Goal: Feedback & Contribution: Leave review/rating

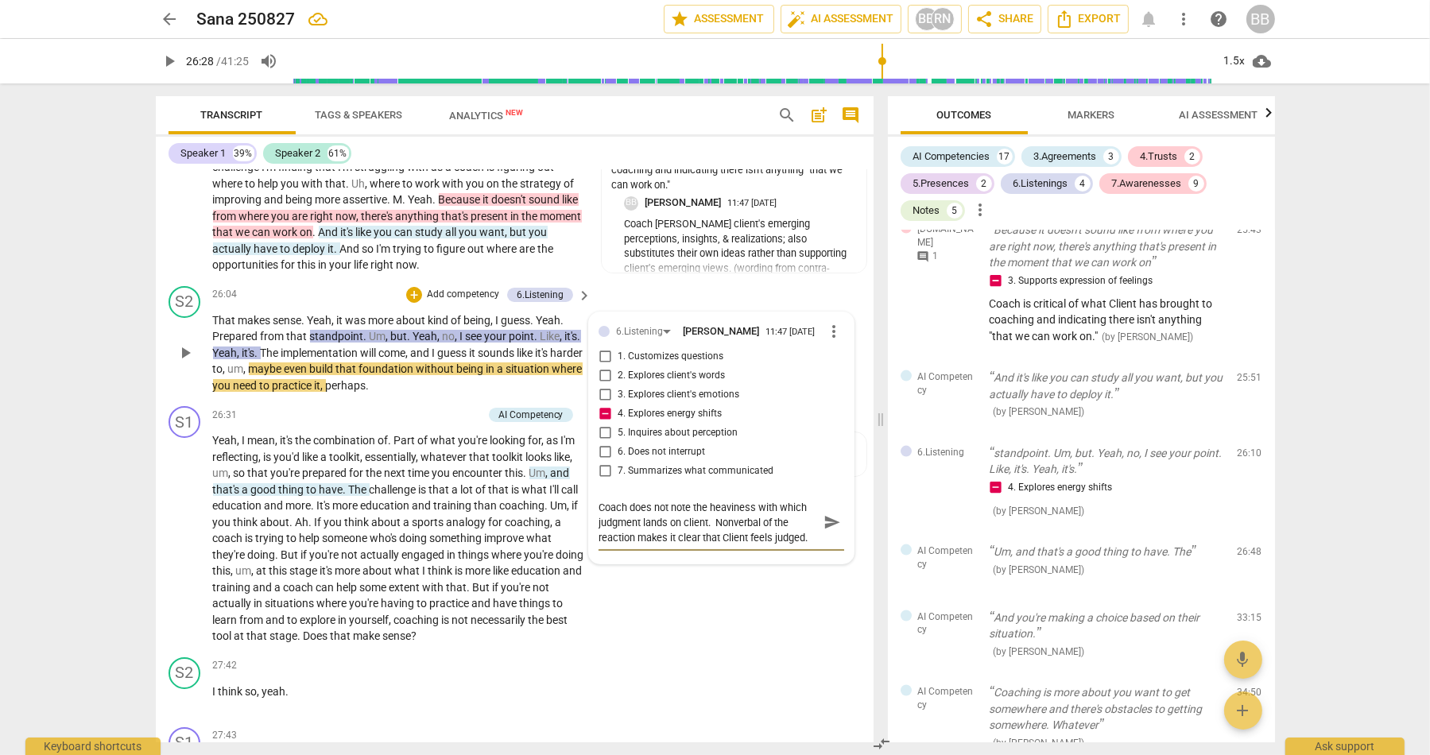
click at [826, 531] on span "send" at bounding box center [832, 522] width 17 height 17
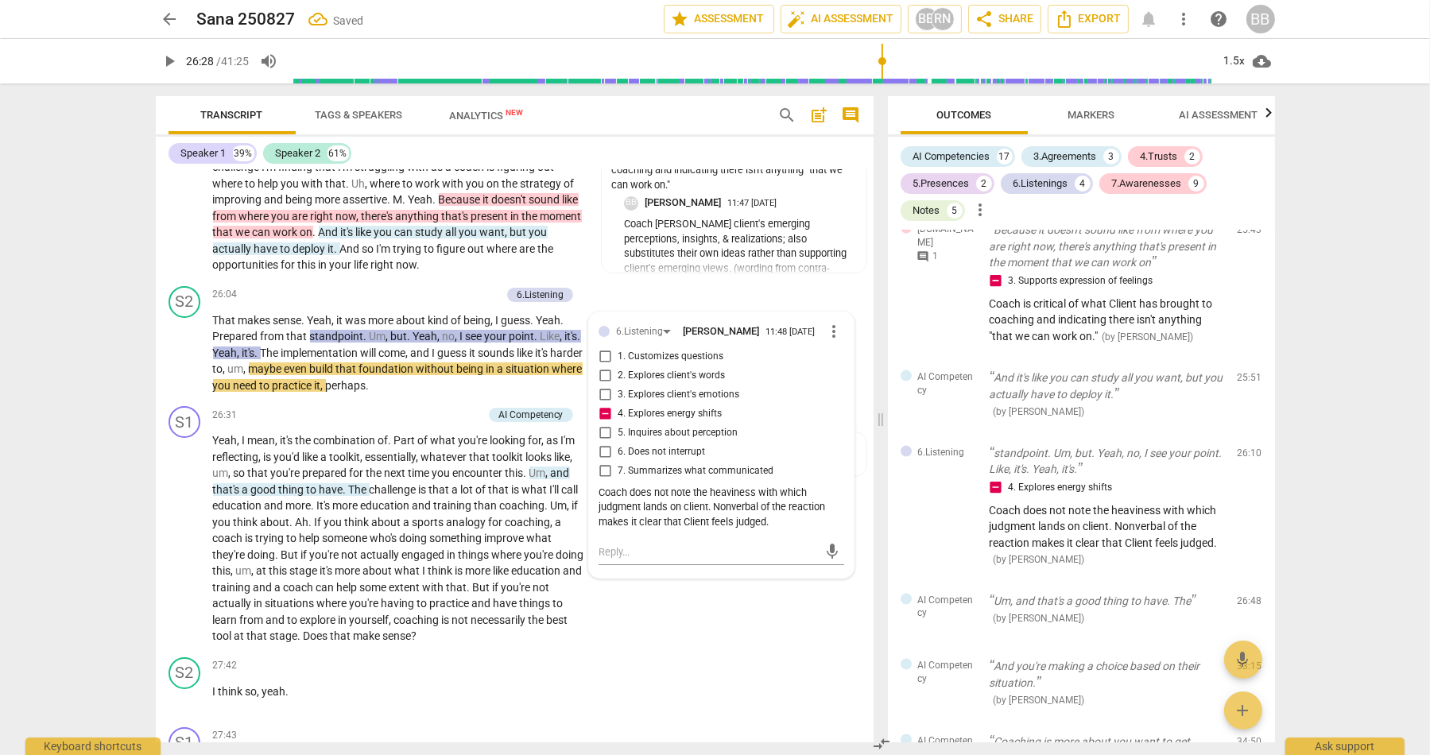
click at [174, 57] on span "play_arrow" at bounding box center [170, 61] width 19 height 19
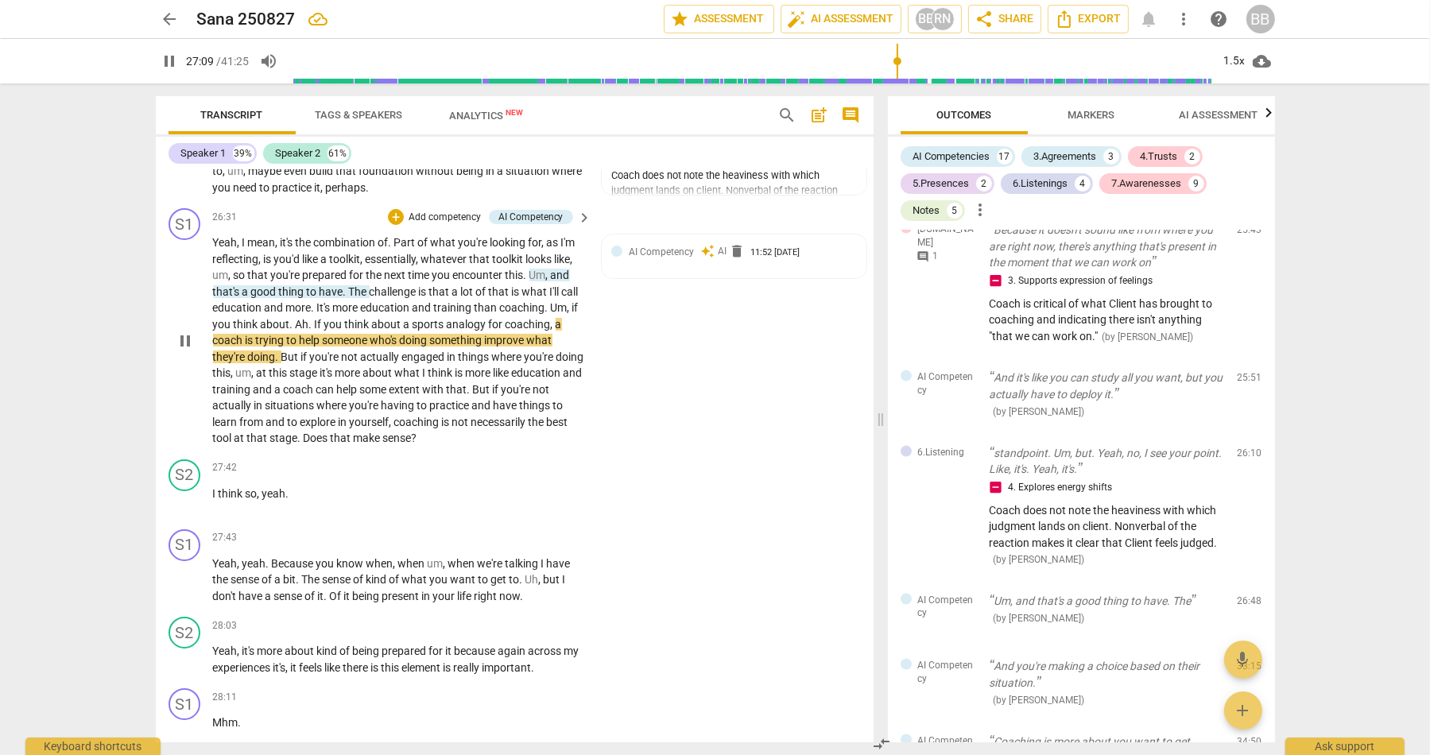
scroll to position [8894, 0]
click at [629, 257] on span "AI Competency" at bounding box center [661, 251] width 65 height 11
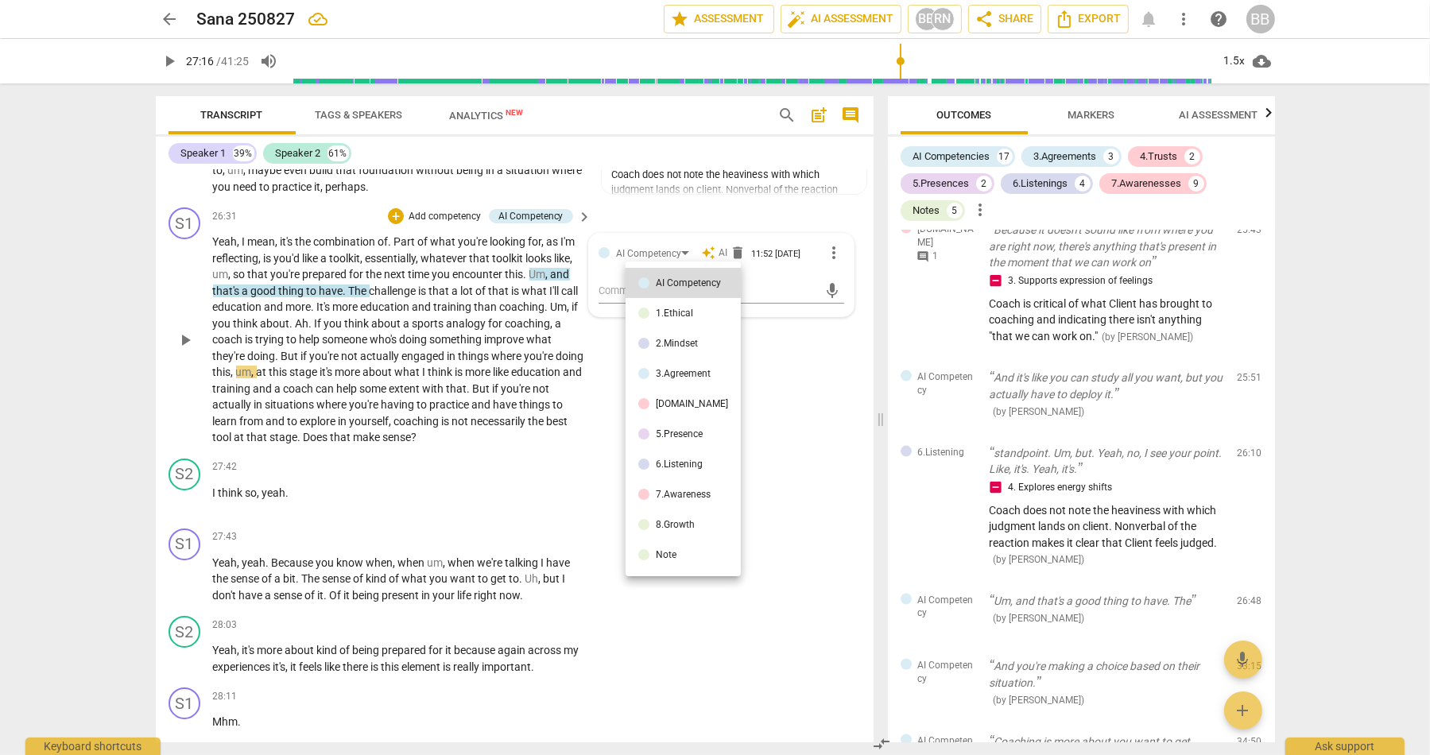
click at [154, 327] on div at bounding box center [715, 377] width 1430 height 755
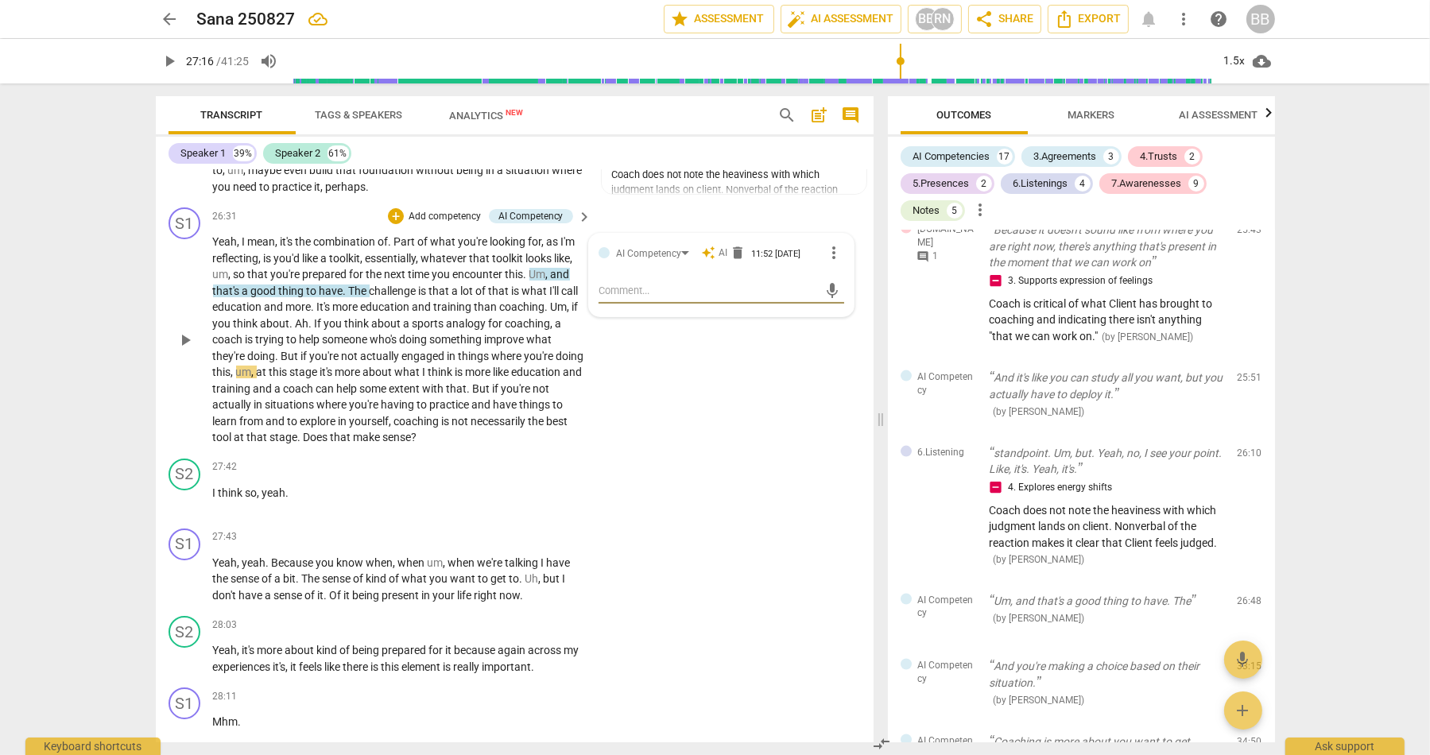
click at [165, 345] on div "S1 play_arrow pause 26:31 + Add competency AI Competency keyboard_arrow_right Y…" at bounding box center [515, 326] width 718 height 251
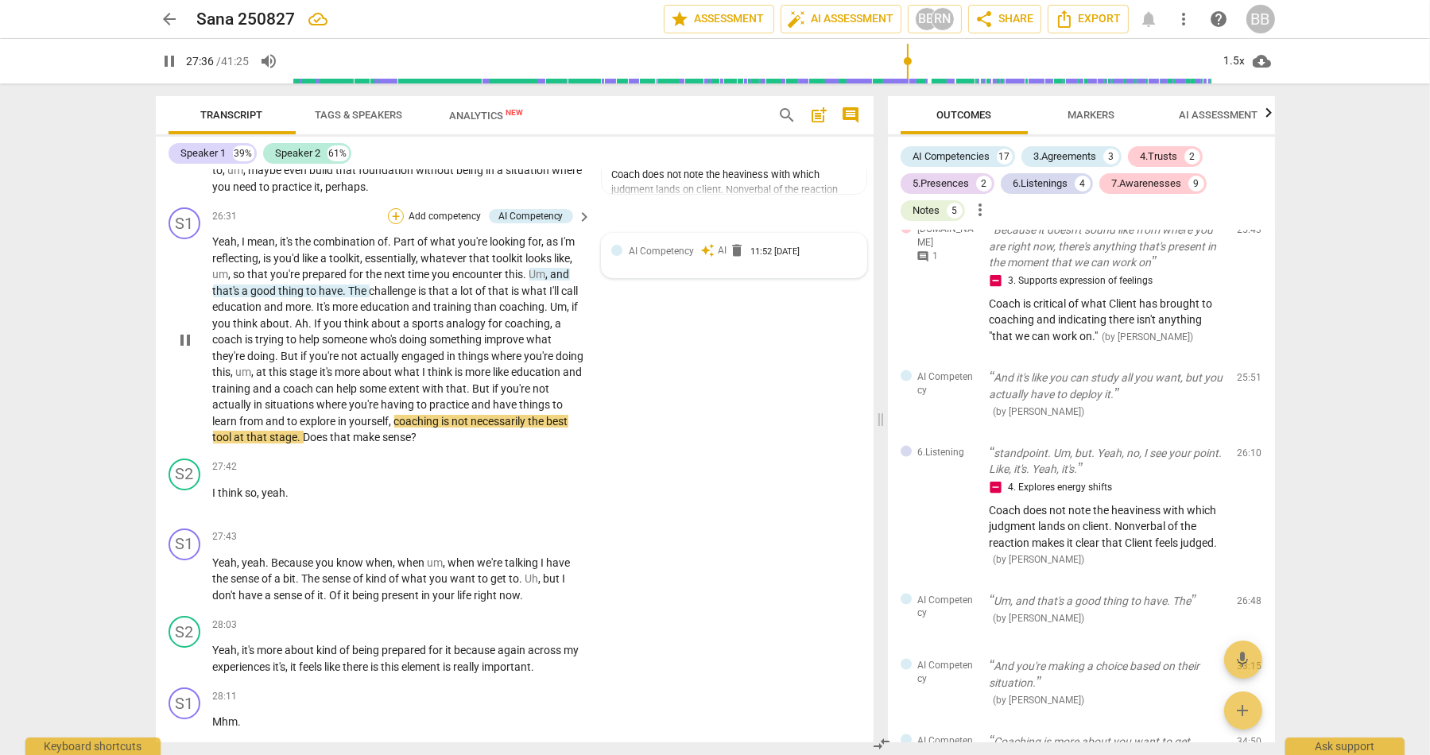
click at [394, 224] on div "+" at bounding box center [396, 216] width 16 height 16
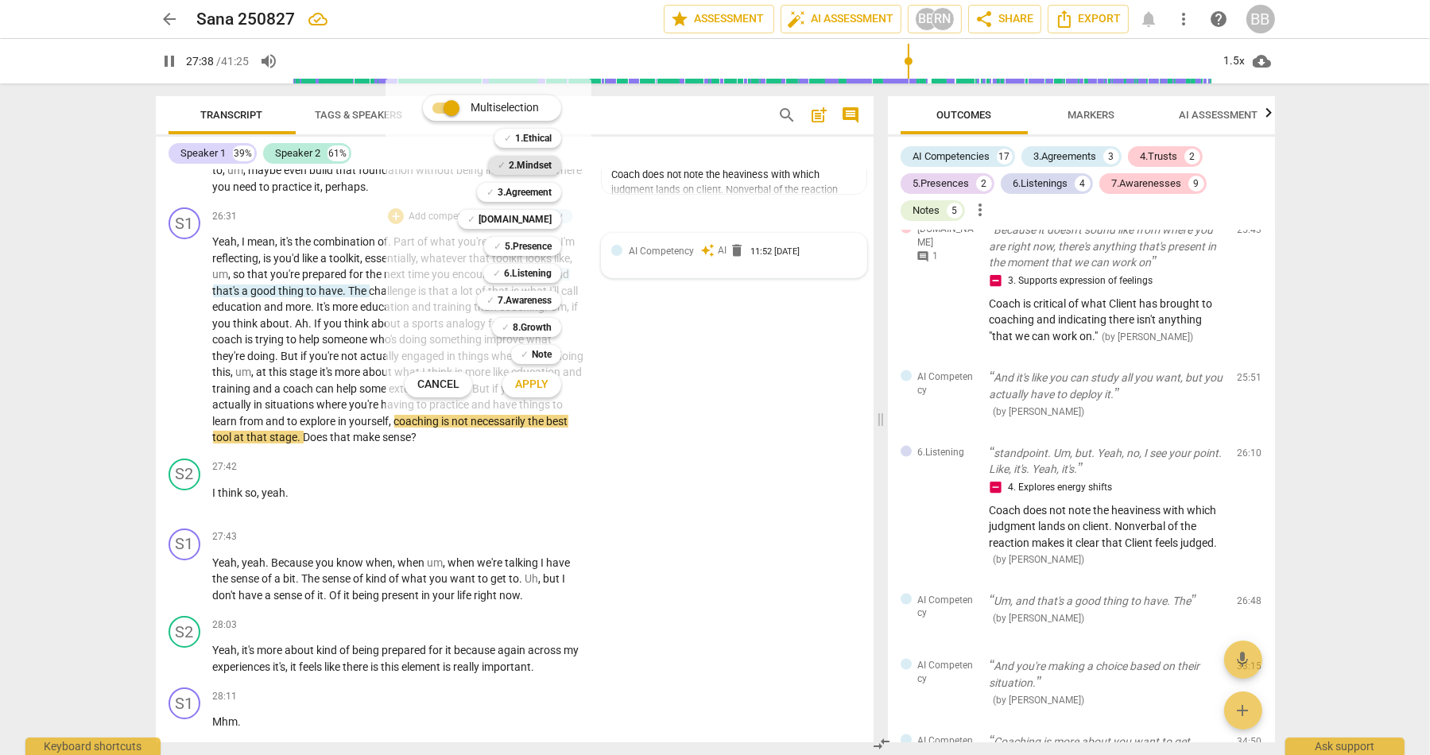
click at [537, 163] on b "2.Mindset" at bounding box center [530, 165] width 43 height 19
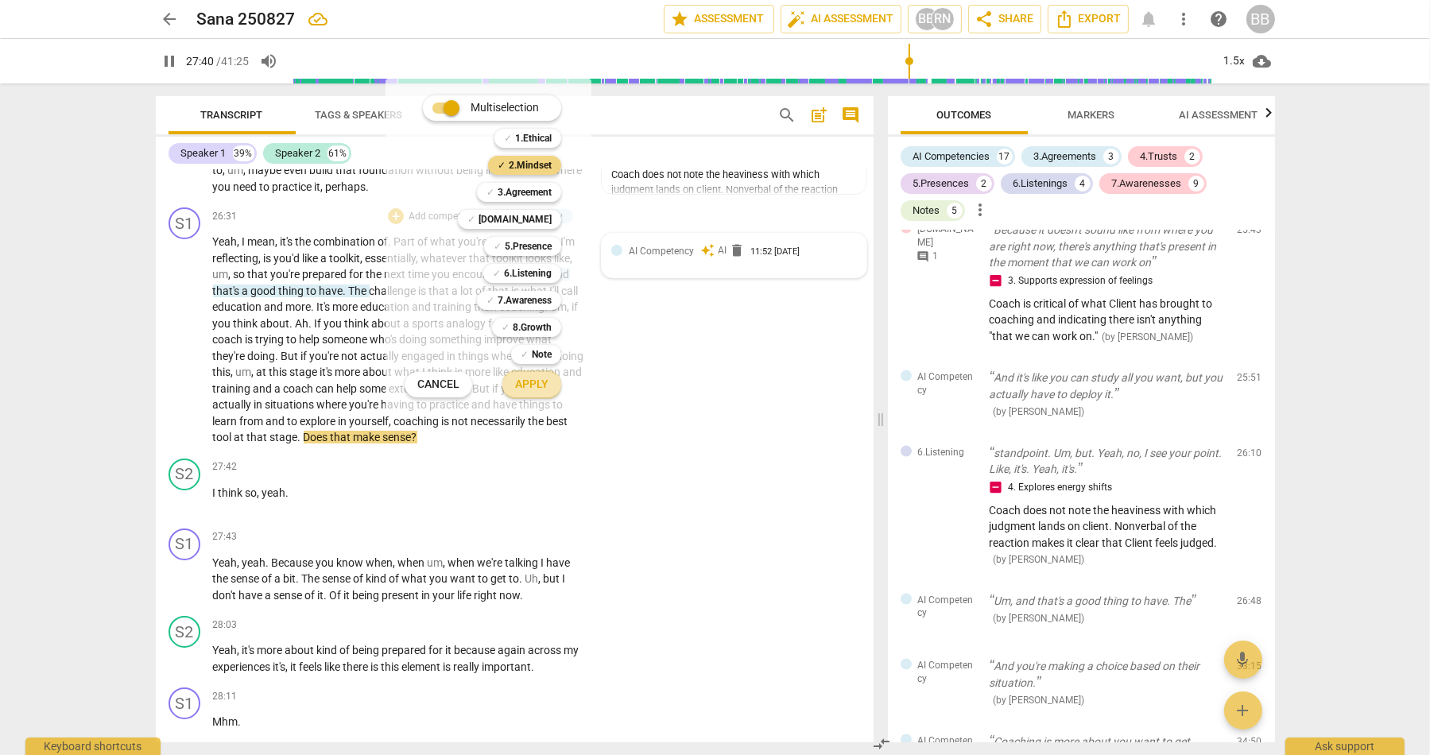
click at [553, 384] on button "Apply" at bounding box center [532, 385] width 59 height 29
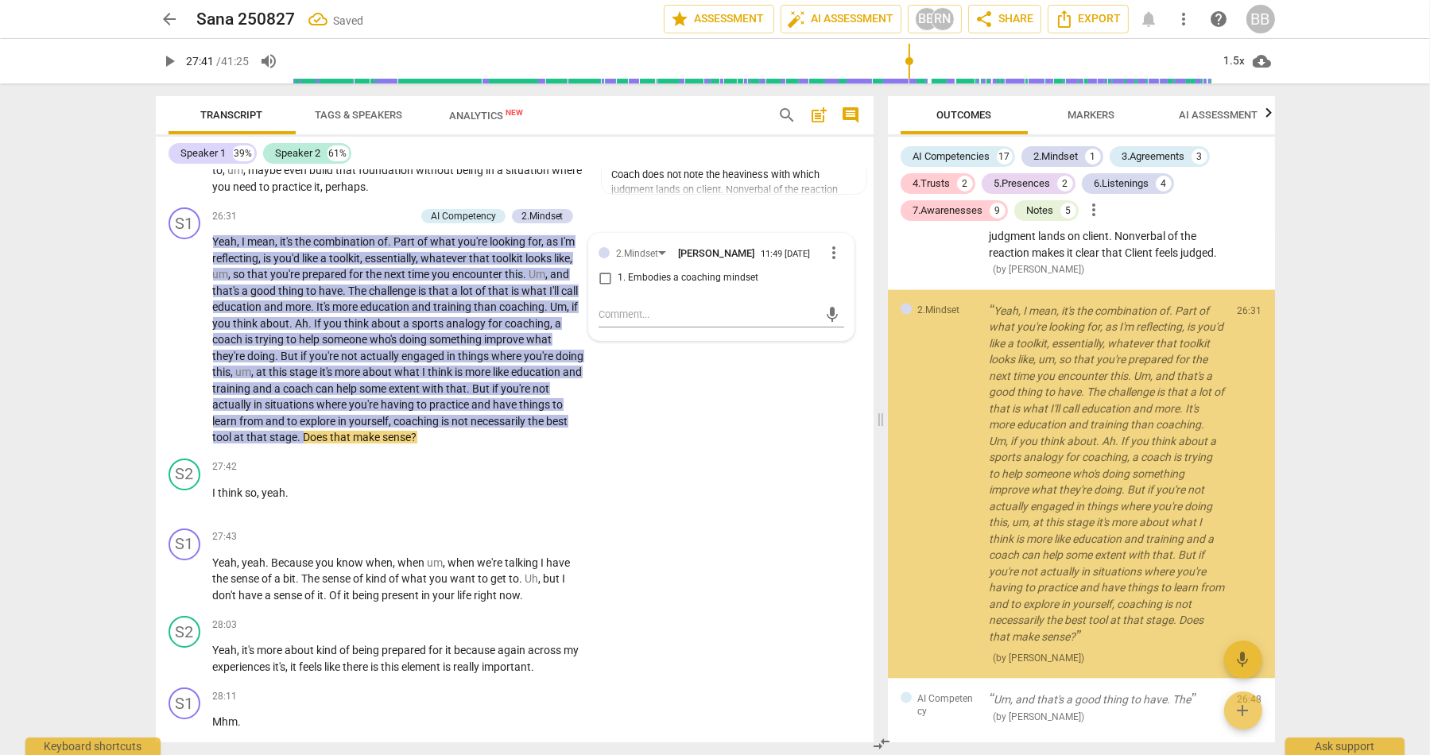
scroll to position [3619, 0]
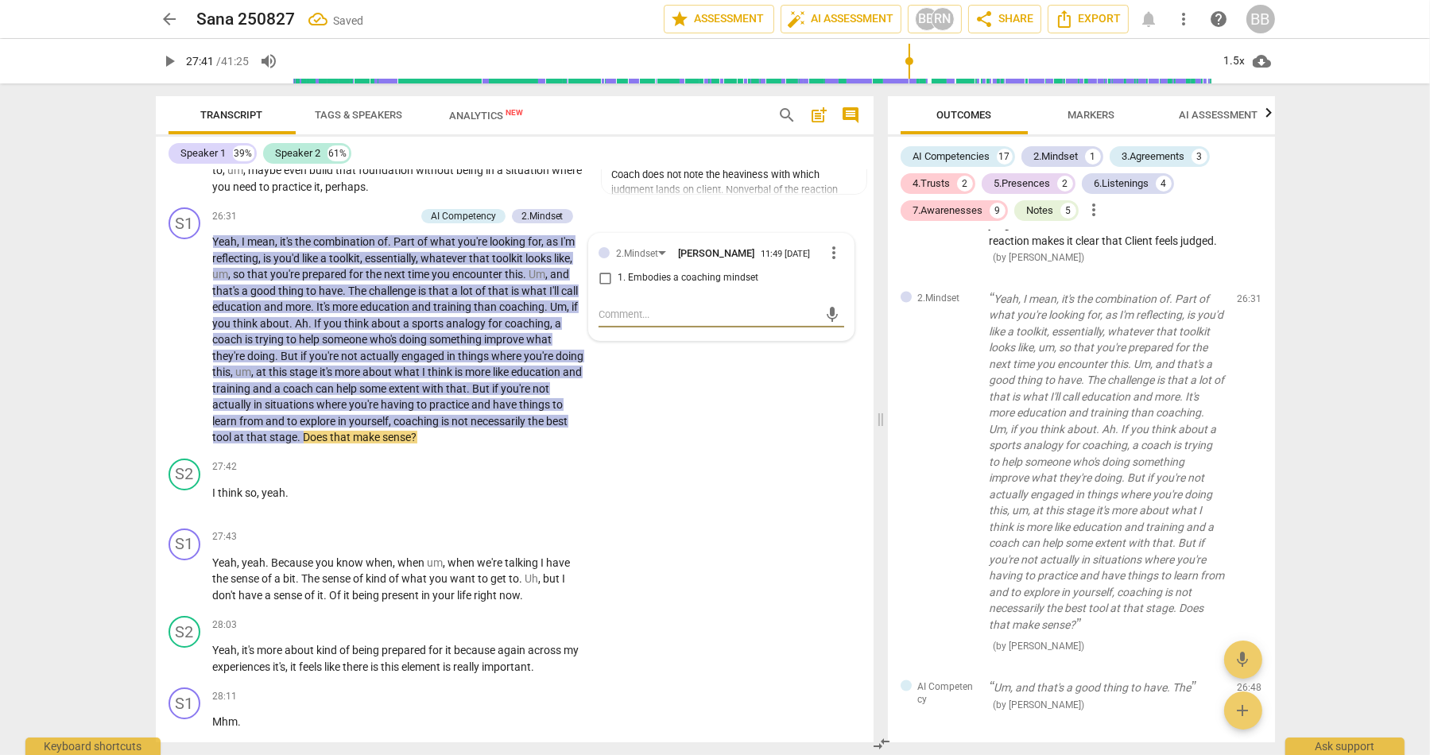
click at [663, 285] on span "1. Embodies a coaching mindset" at bounding box center [688, 278] width 141 height 14
click at [618, 288] on input "1. Embodies a coaching mindset" at bounding box center [604, 278] width 25 height 19
click at [663, 285] on span "1. Embodies a coaching mindset" at bounding box center [688, 278] width 141 height 14
click at [618, 288] on input "1. Embodies a coaching mindset" at bounding box center [604, 278] width 25 height 19
click at [632, 322] on textarea at bounding box center [708, 314] width 219 height 15
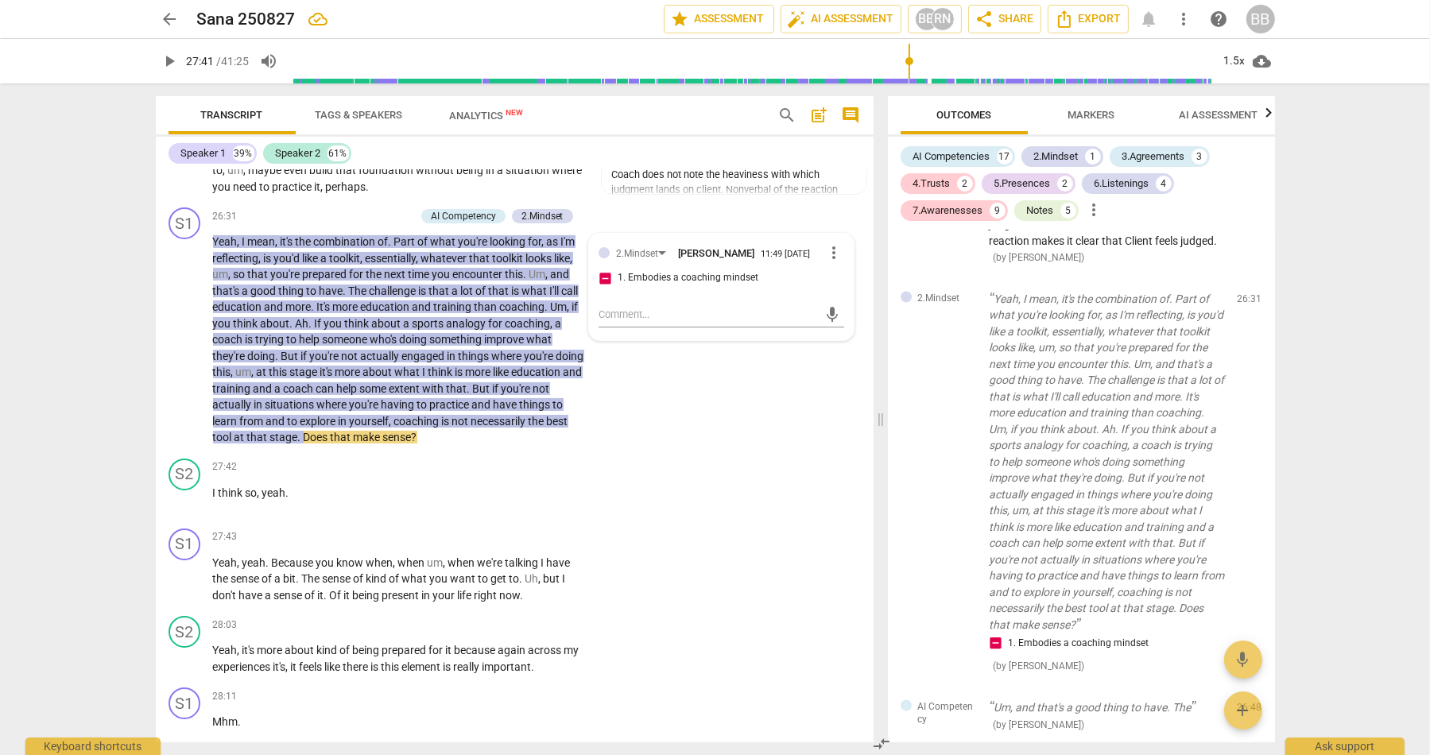
click at [747, 331] on div "mic" at bounding box center [721, 313] width 245 height 35
click at [724, 322] on textarea at bounding box center [708, 314] width 219 height 15
click at [611, 337] on textarea "Is coach regulated here and working in service of the client?" at bounding box center [708, 322] width 219 height 30
click at [831, 331] on span "send" at bounding box center [832, 321] width 17 height 17
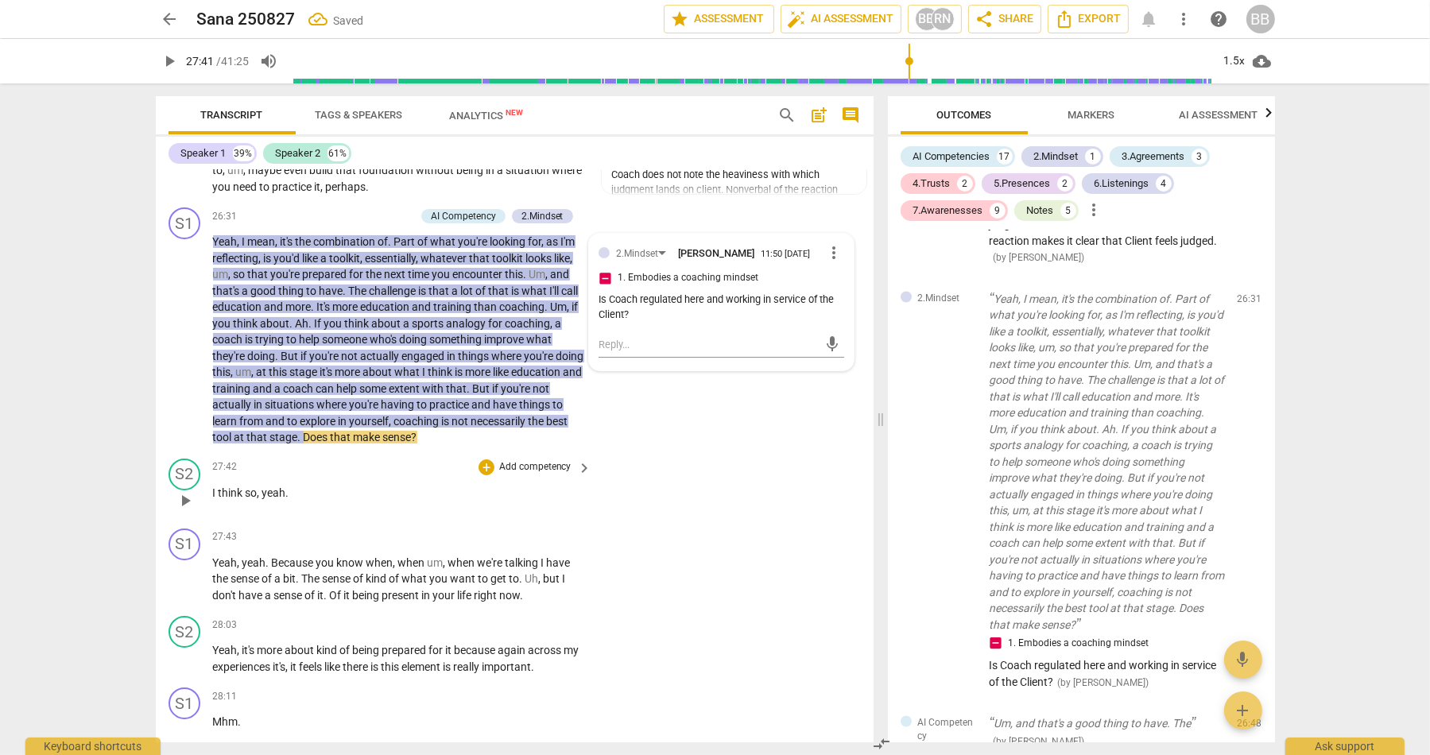
click at [636, 522] on div "S2 play_arrow pause 27:42 + Add competency keyboard_arrow_right I think so , ye…" at bounding box center [515, 487] width 718 height 70
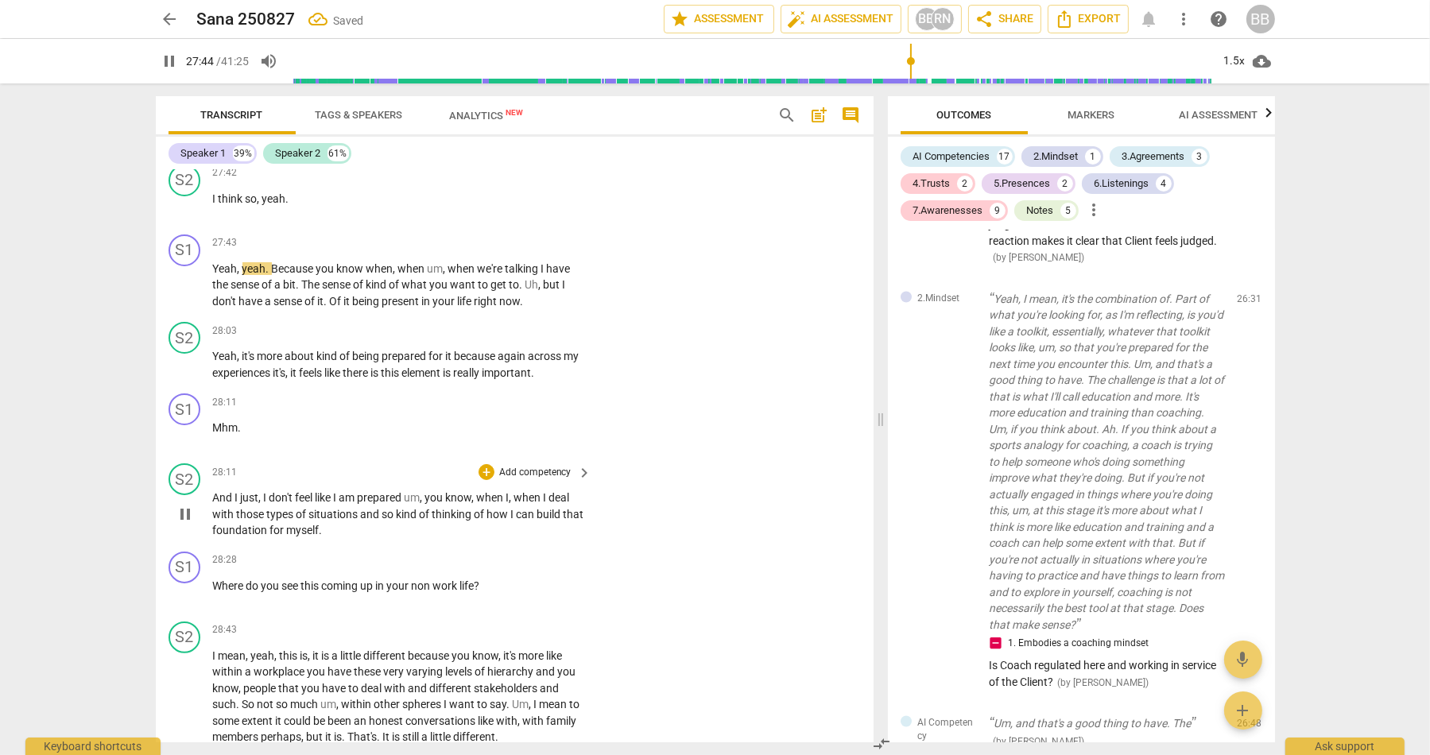
scroll to position [9192, 0]
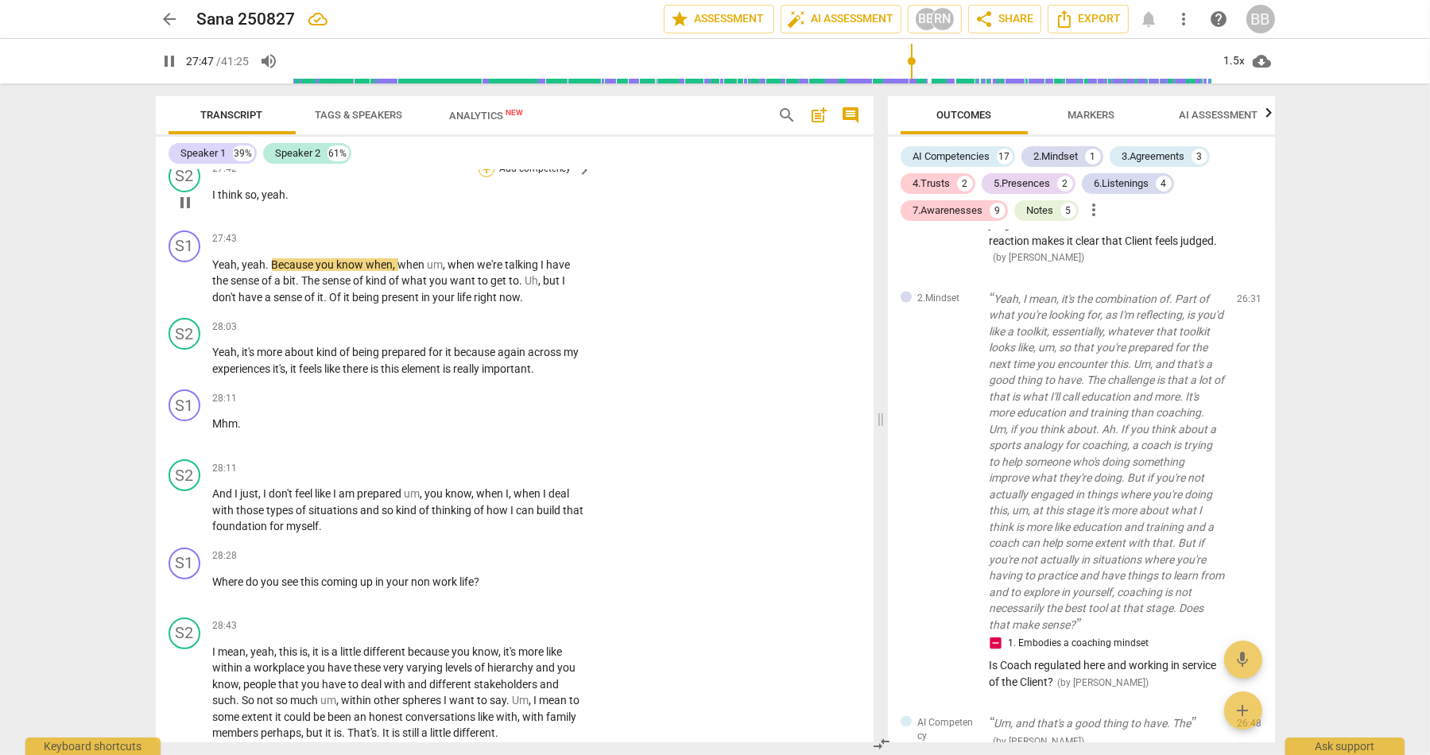
click at [486, 177] on div "+" at bounding box center [487, 169] width 16 height 16
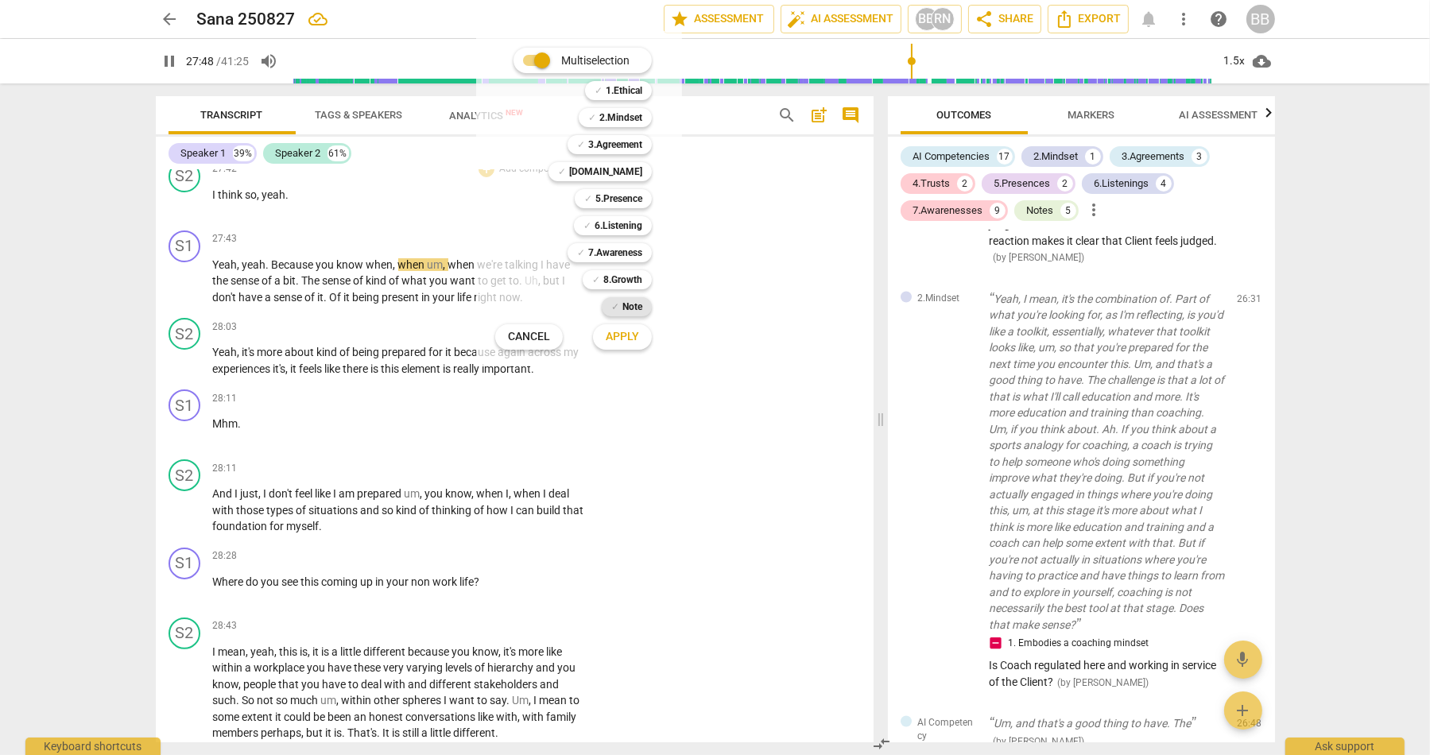
click at [629, 301] on b "Note" at bounding box center [633, 306] width 20 height 19
click at [340, 328] on div at bounding box center [715, 377] width 1430 height 755
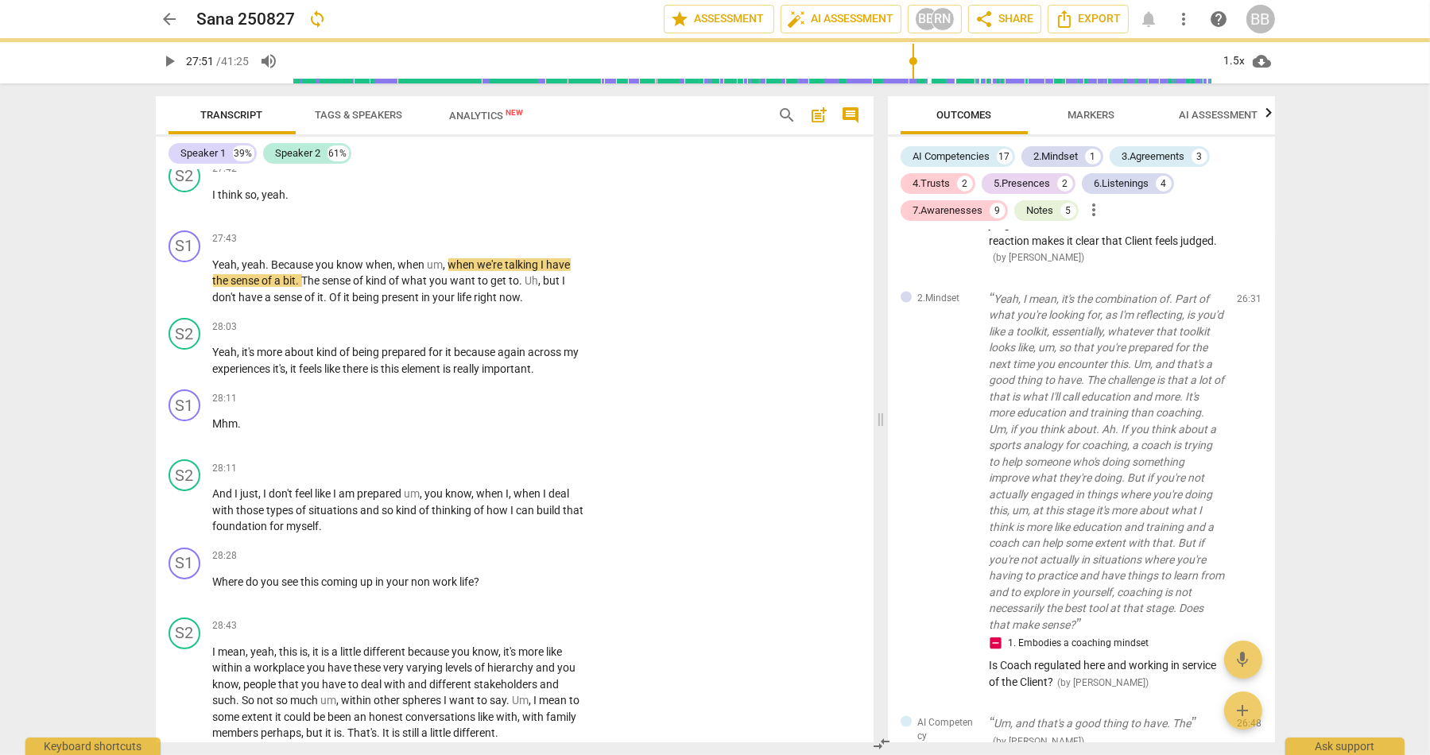
click at [212, 293] on div at bounding box center [715, 377] width 1430 height 755
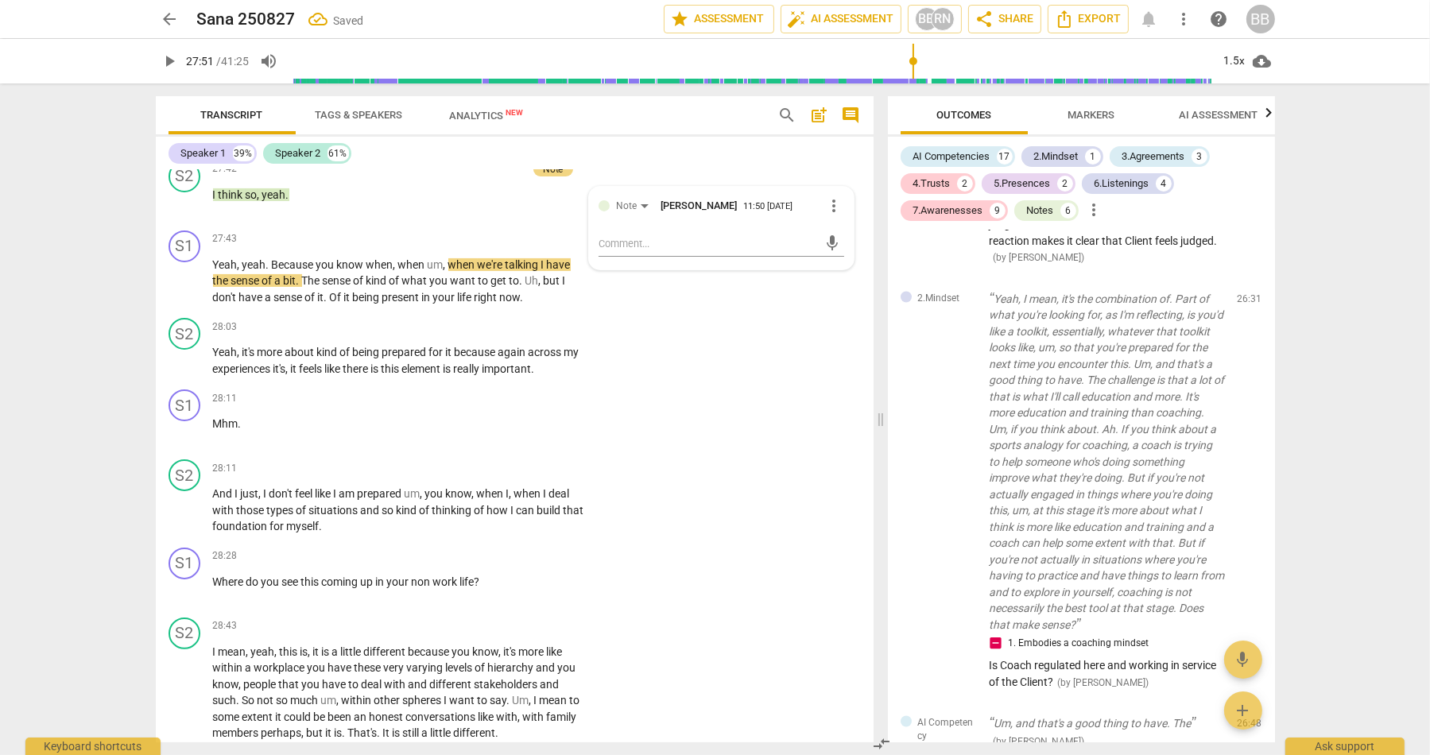
click at [213, 271] on span "Yeah" at bounding box center [225, 264] width 25 height 13
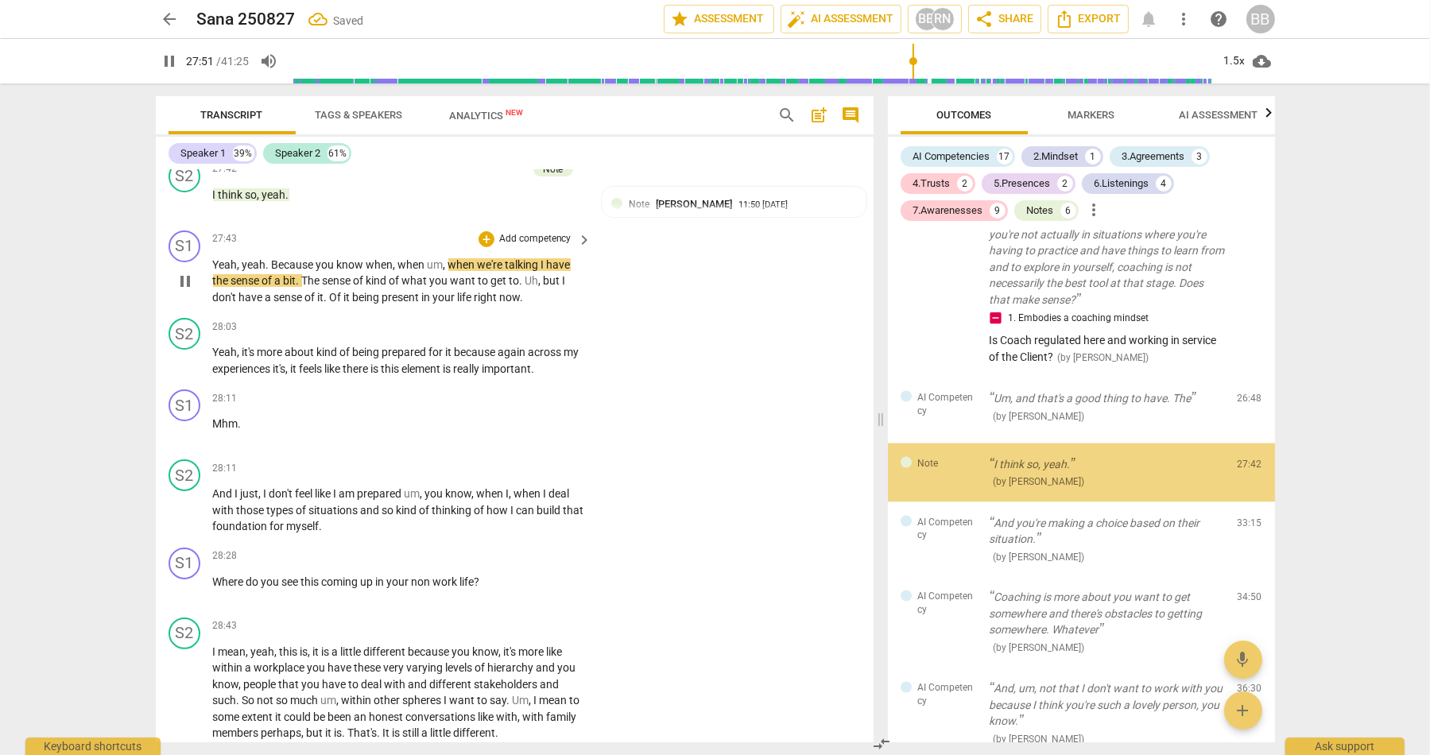
scroll to position [3945, 0]
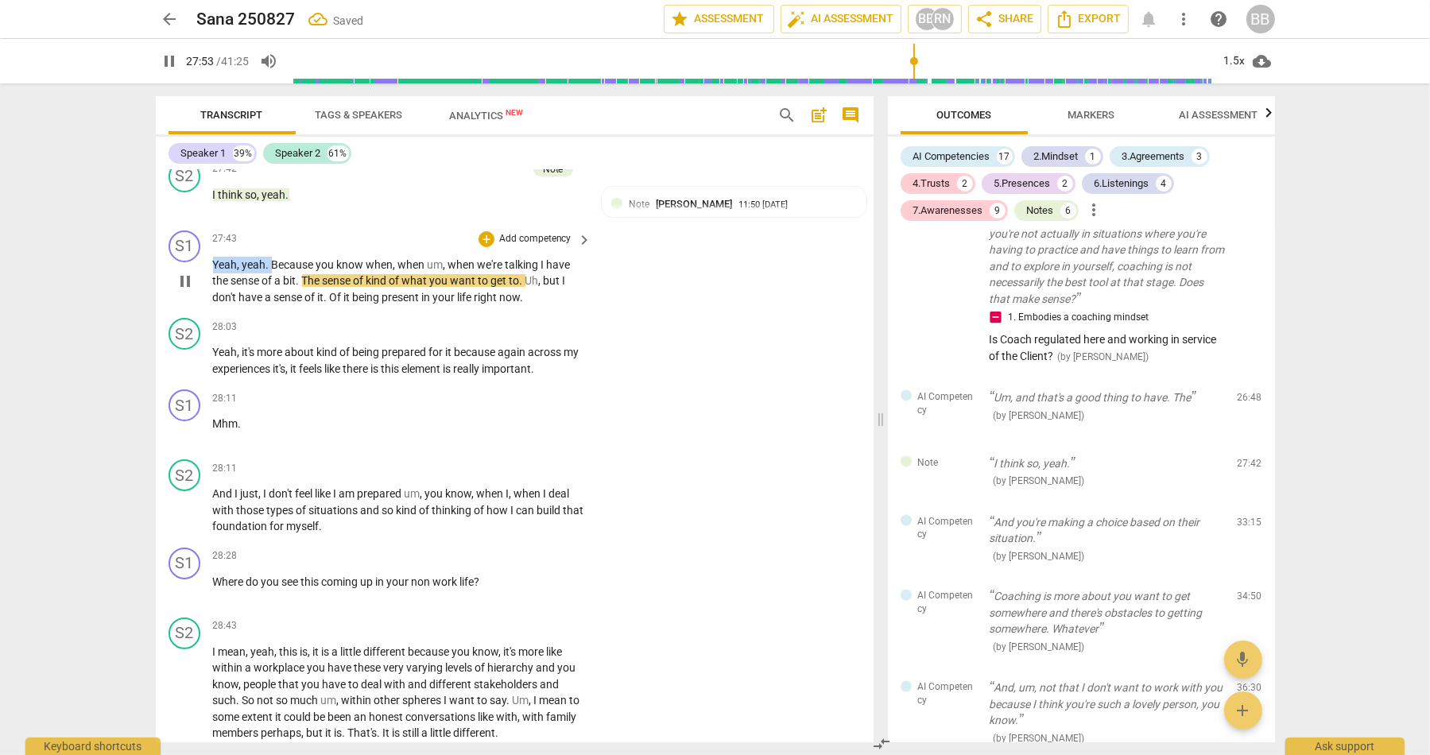
drag, startPoint x: 212, startPoint y: 288, endPoint x: 270, endPoint y: 288, distance: 57.3
click at [270, 288] on p "Yeah , yeah . Because you know when , when um , when we're talking I have the s…" at bounding box center [398, 281] width 371 height 49
click at [499, 246] on p "Add competency" at bounding box center [536, 239] width 76 height 14
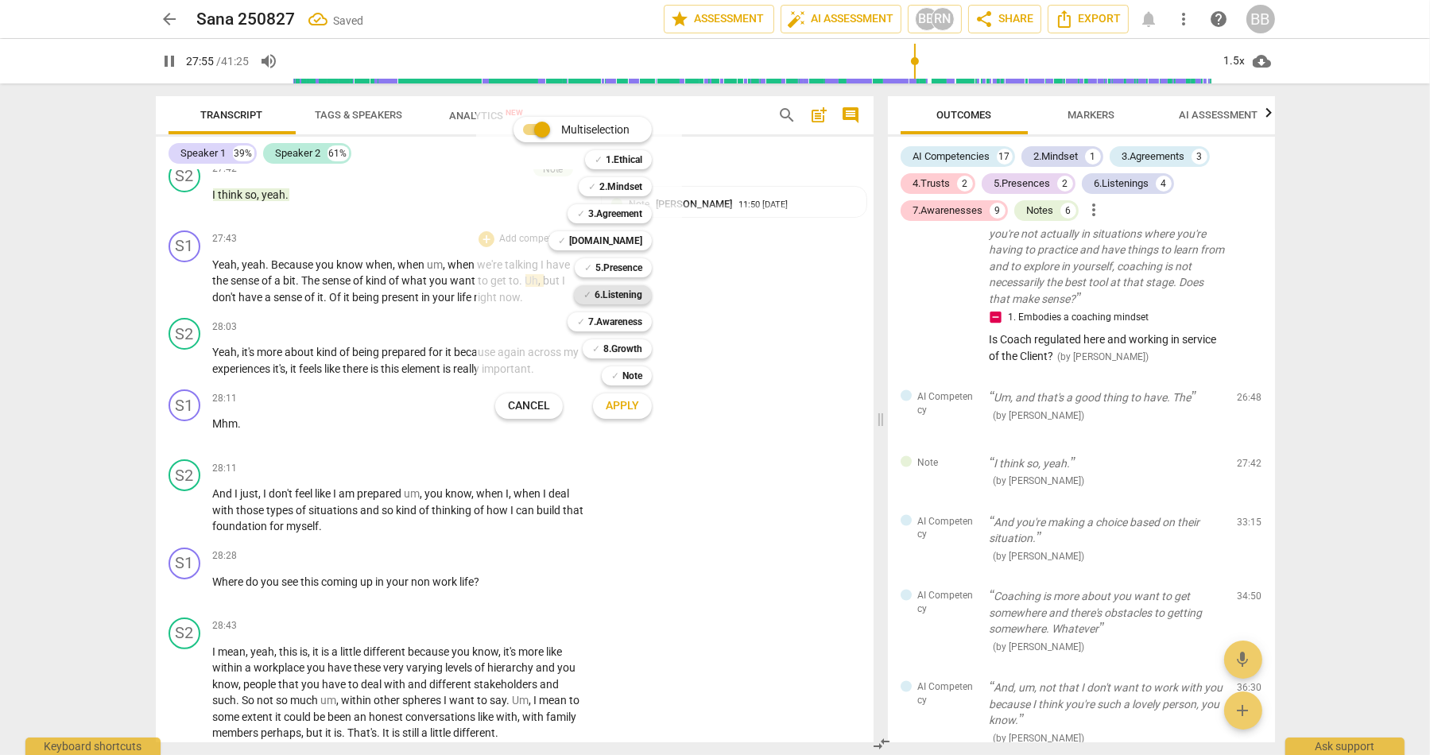
click at [643, 299] on div "✓ 6.Listening" at bounding box center [613, 294] width 78 height 19
click at [627, 403] on span "Apply" at bounding box center [622, 406] width 33 height 16
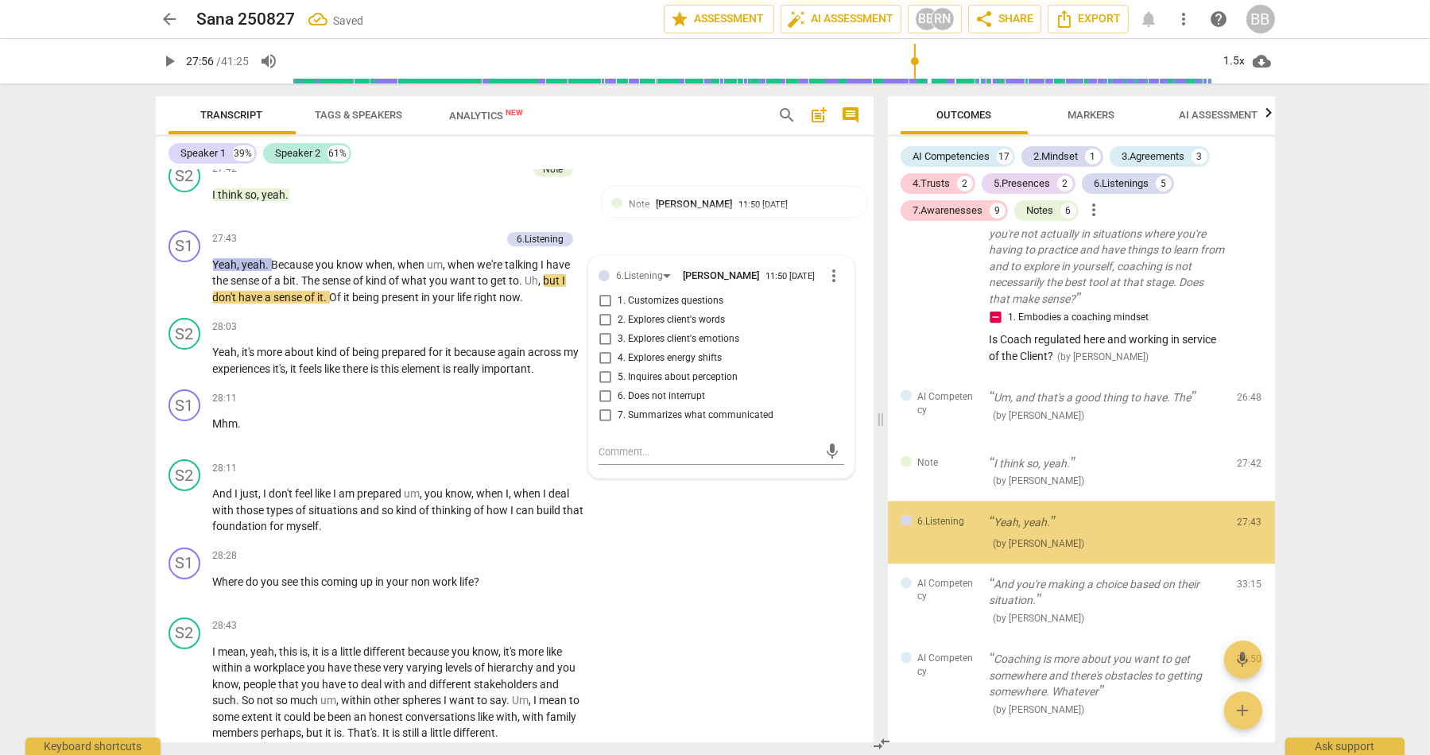
scroll to position [4005, 0]
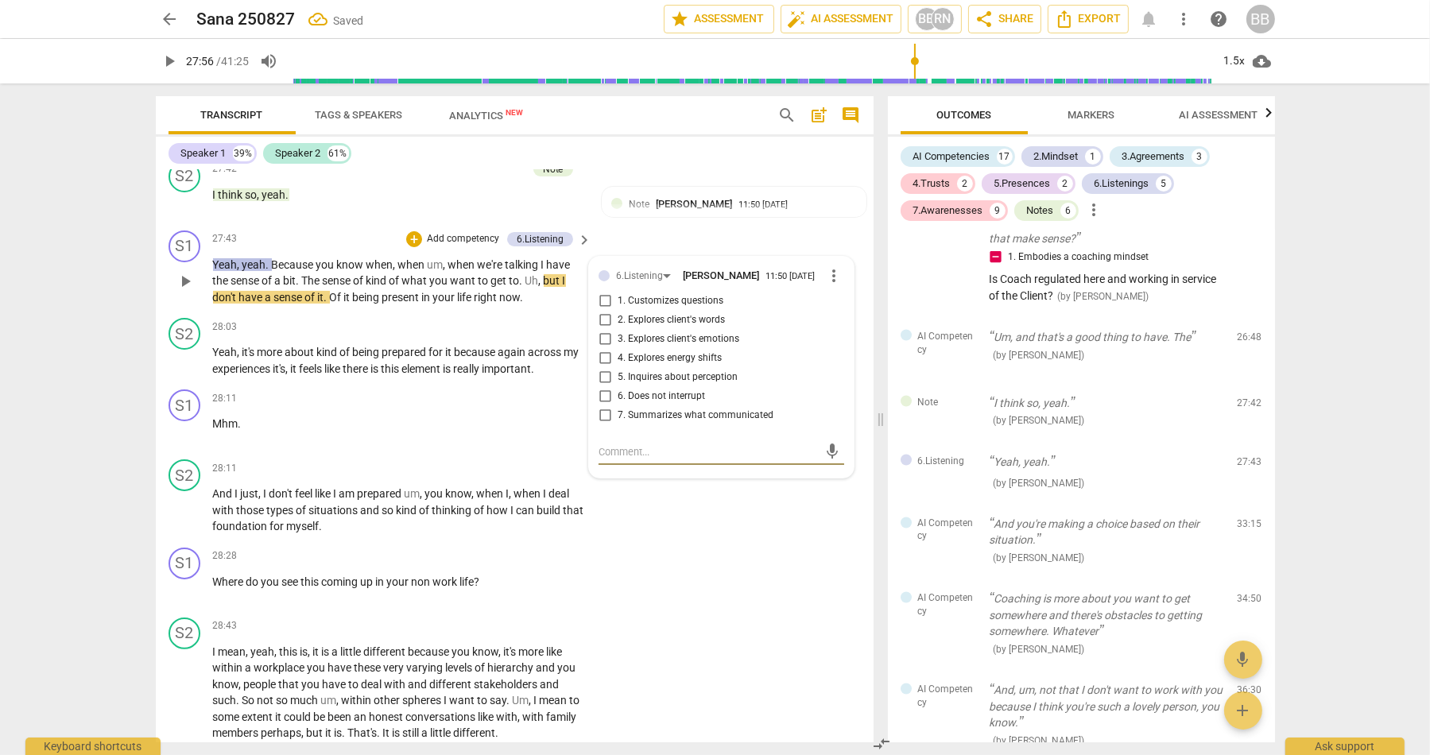
click at [688, 366] on span "4. Explores energy shifts" at bounding box center [670, 358] width 104 height 14
click at [618, 368] on input "4. Explores energy shifts" at bounding box center [604, 358] width 25 height 19
click at [688, 366] on span "4. Explores energy shifts" at bounding box center [670, 358] width 104 height 14
click at [618, 368] on input "4. Explores energy shifts" at bounding box center [604, 358] width 25 height 19
click at [667, 460] on textarea at bounding box center [708, 451] width 219 height 15
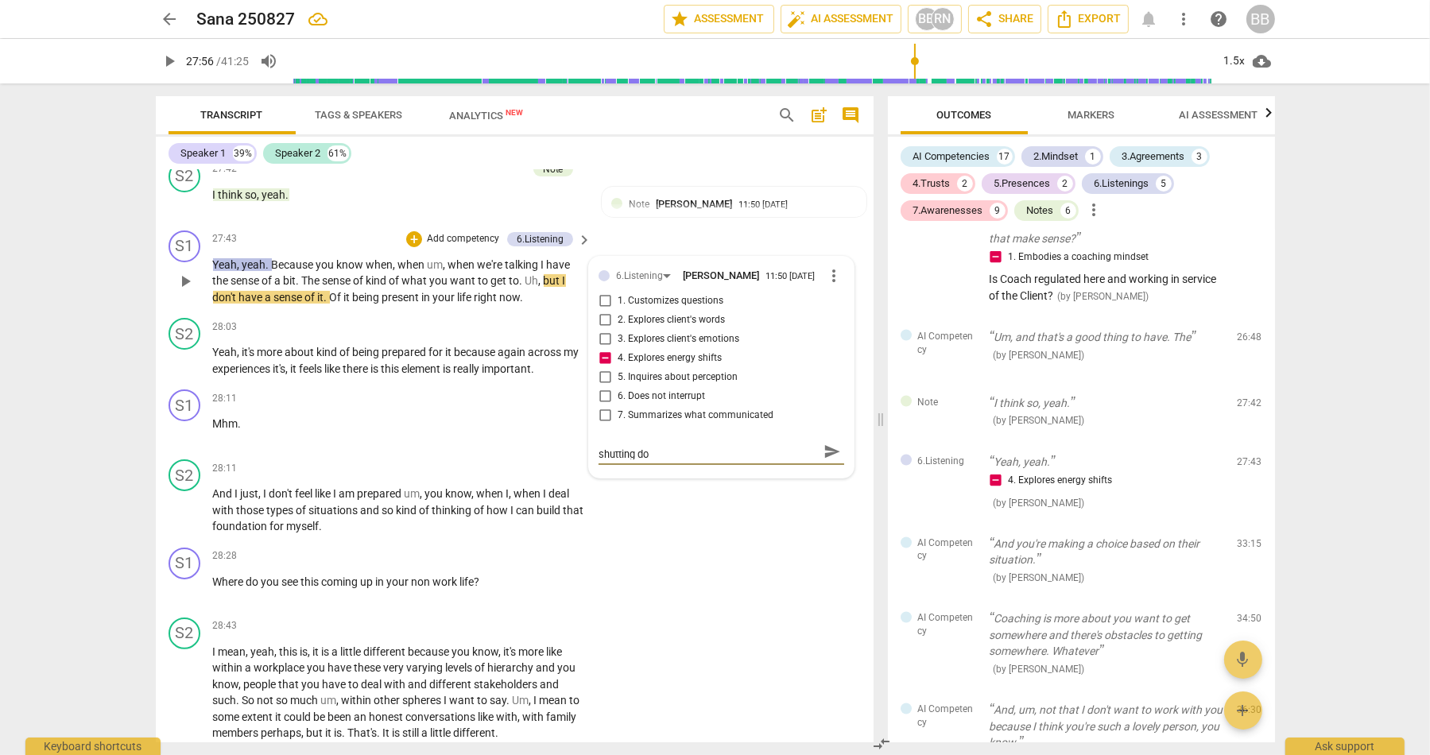
scroll to position [0, 0]
click at [829, 468] on span "send" at bounding box center [832, 459] width 17 height 17
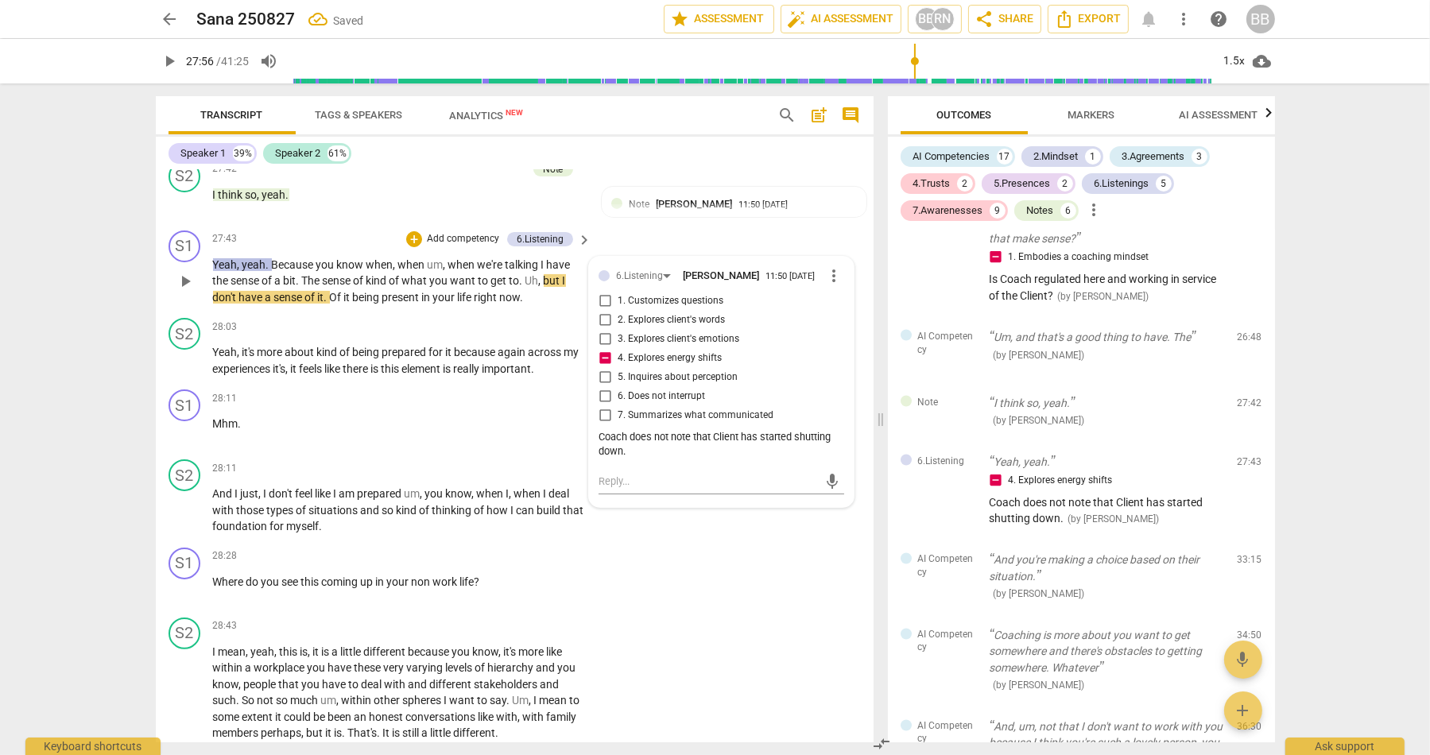
click at [187, 291] on span "play_arrow" at bounding box center [185, 281] width 19 height 19
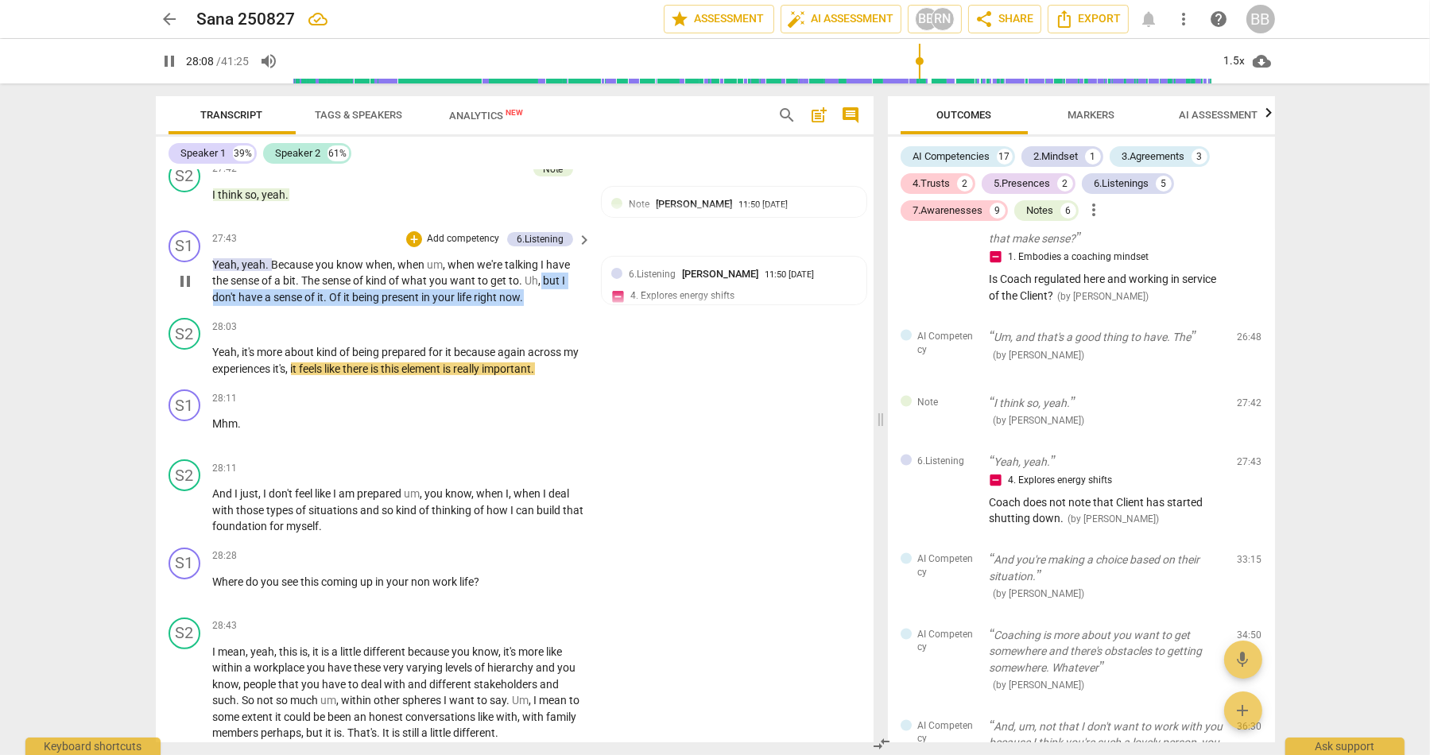
drag, startPoint x: 541, startPoint y: 307, endPoint x: 571, endPoint y: 333, distance: 39.4
click at [545, 306] on p "Yeah , yeah . Because you know when , when um , when we're talking I have the s…" at bounding box center [398, 281] width 371 height 49
click at [537, 306] on div "+" at bounding box center [541, 306] width 16 height 16
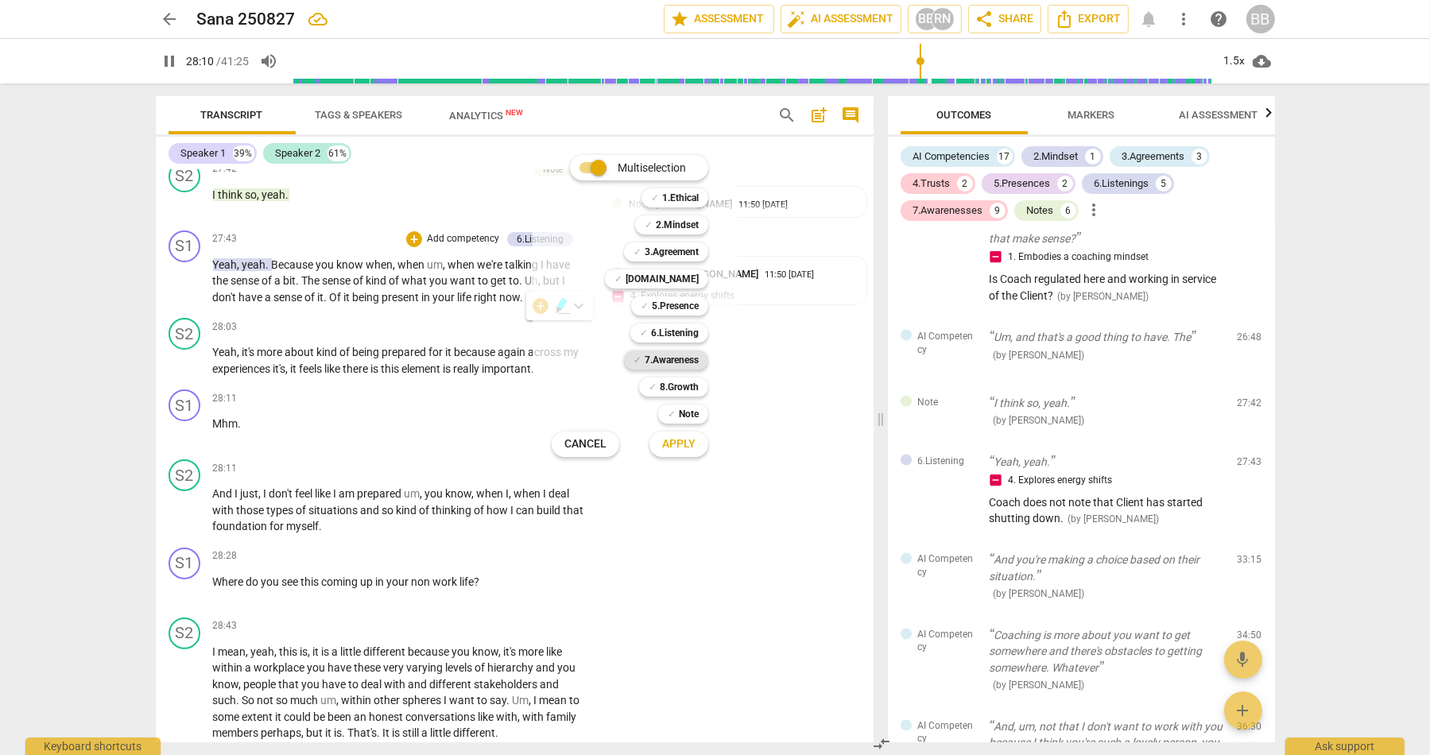
click at [679, 359] on b "7.Awareness" at bounding box center [672, 360] width 54 height 19
click at [681, 437] on span "Apply" at bounding box center [678, 445] width 33 height 16
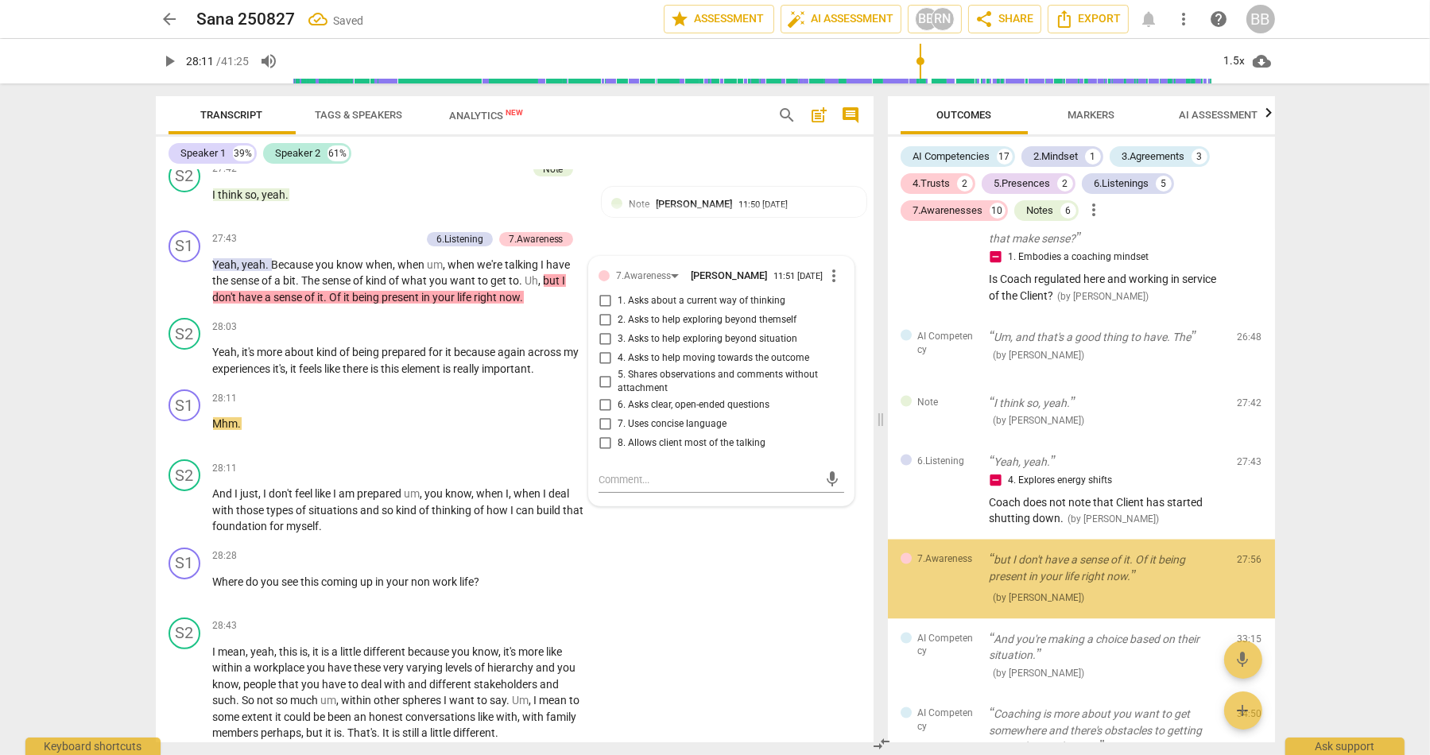
scroll to position [4112, 0]
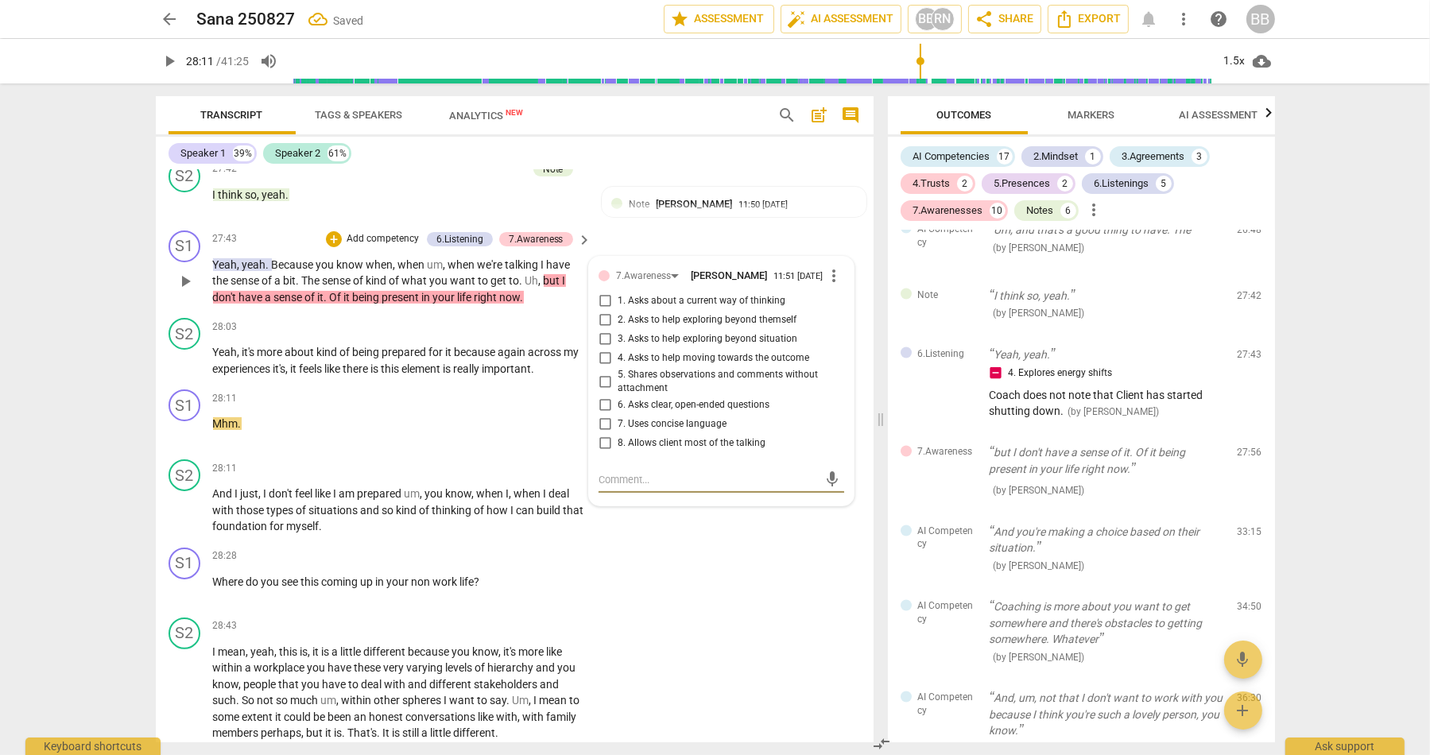
click at [673, 396] on span "5. Shares observations and comments without attachment" at bounding box center [727, 382] width 219 height 28
click at [618, 391] on input "5. Shares observations and comments without attachment" at bounding box center [604, 381] width 25 height 19
click at [673, 396] on span "5. Shares observations and comments without attachment" at bounding box center [727, 382] width 219 height 28
click at [618, 391] on input "5. Shares observations and comments without attachment" at bounding box center [604, 381] width 25 height 19
click at [547, 433] on p "Mhm ." at bounding box center [398, 424] width 371 height 17
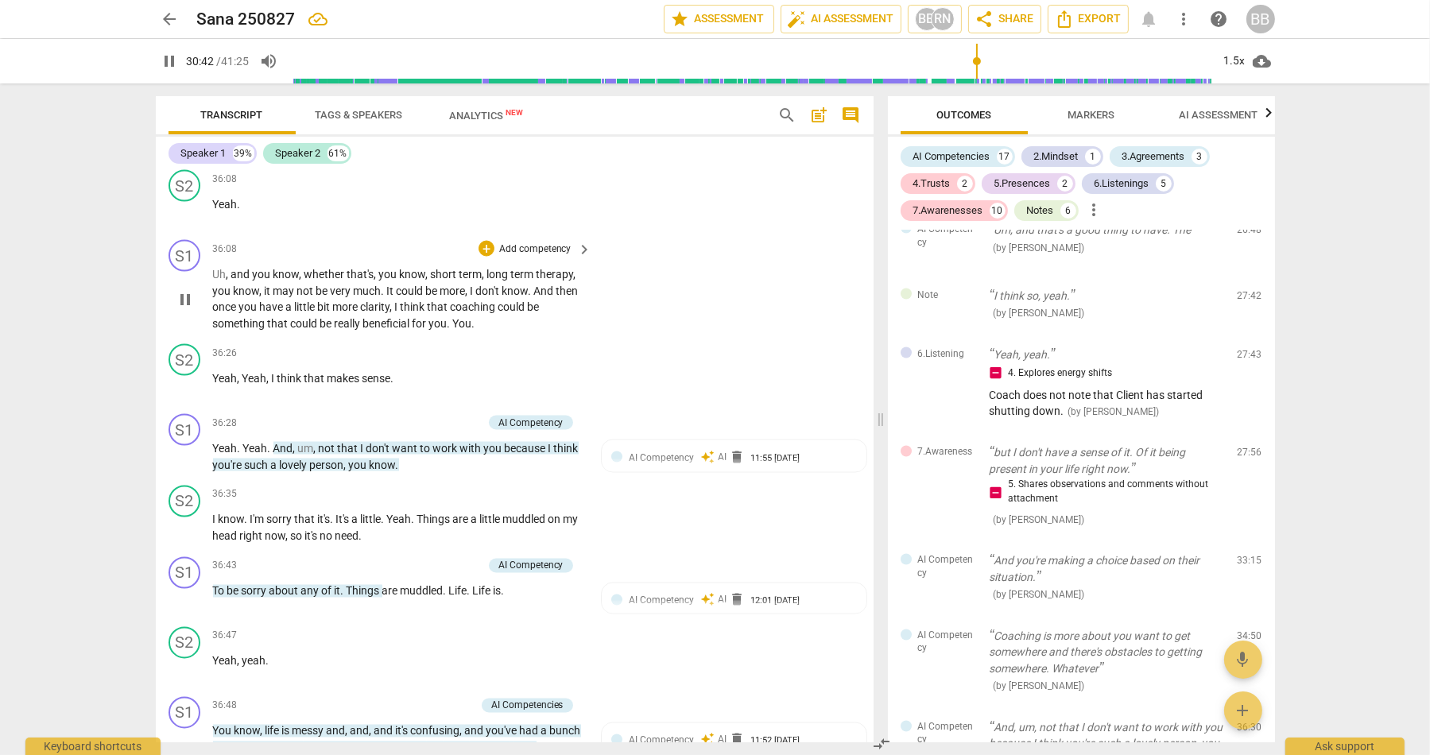
scroll to position [12676, 0]
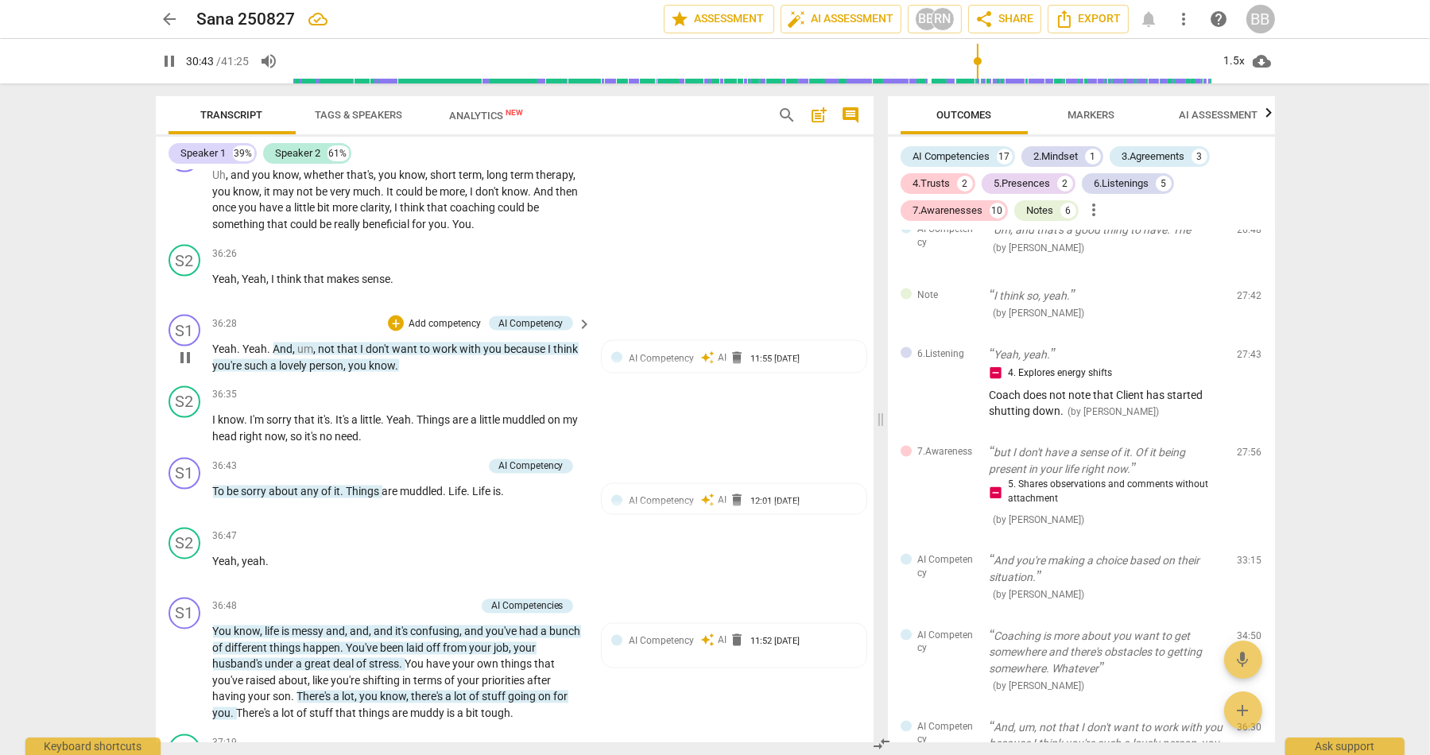
click at [447, 374] on p "Yeah . Yeah . And , um , not that I don't want to work with you because I think…" at bounding box center [398, 357] width 371 height 33
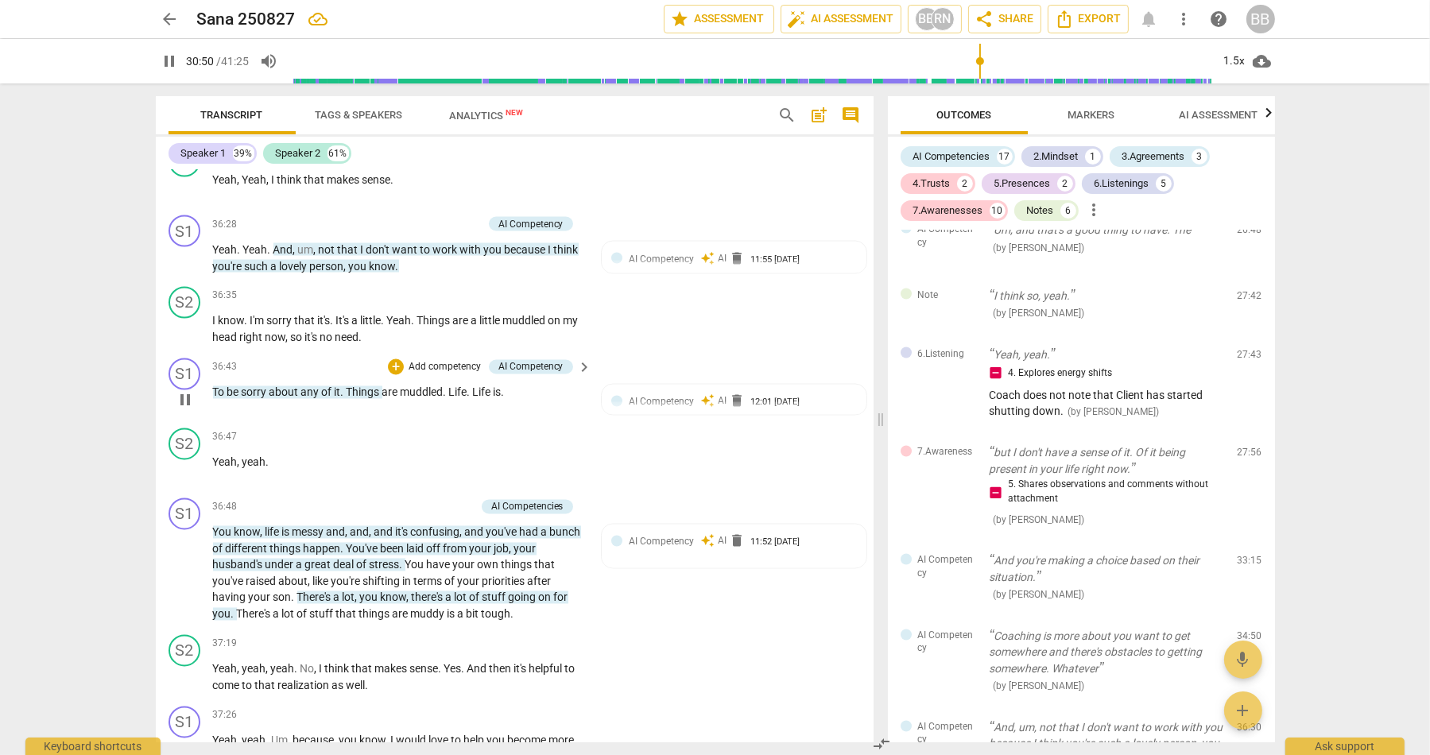
click at [407, 399] on span "muddled" at bounding box center [422, 392] width 43 height 13
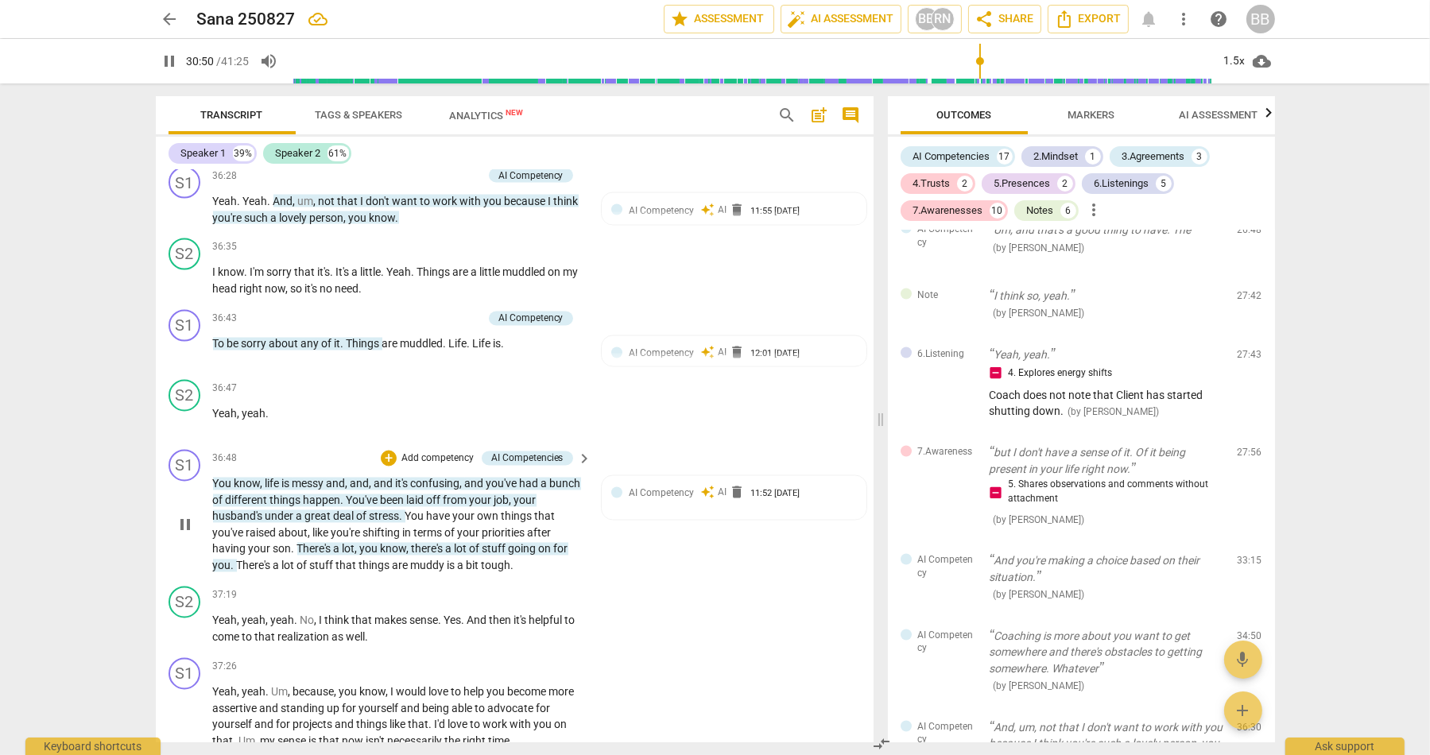
scroll to position [12875, 0]
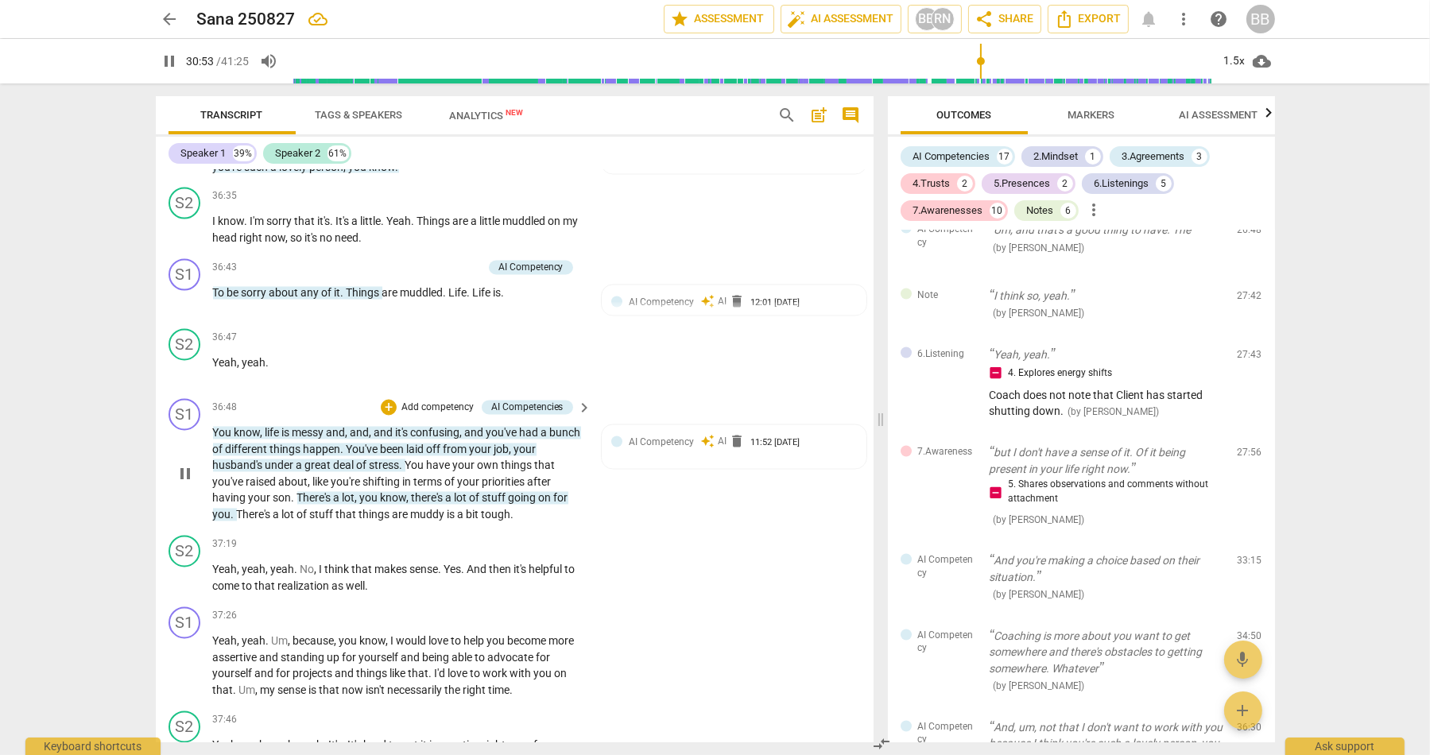
click at [428, 472] on span "have" at bounding box center [440, 466] width 26 height 13
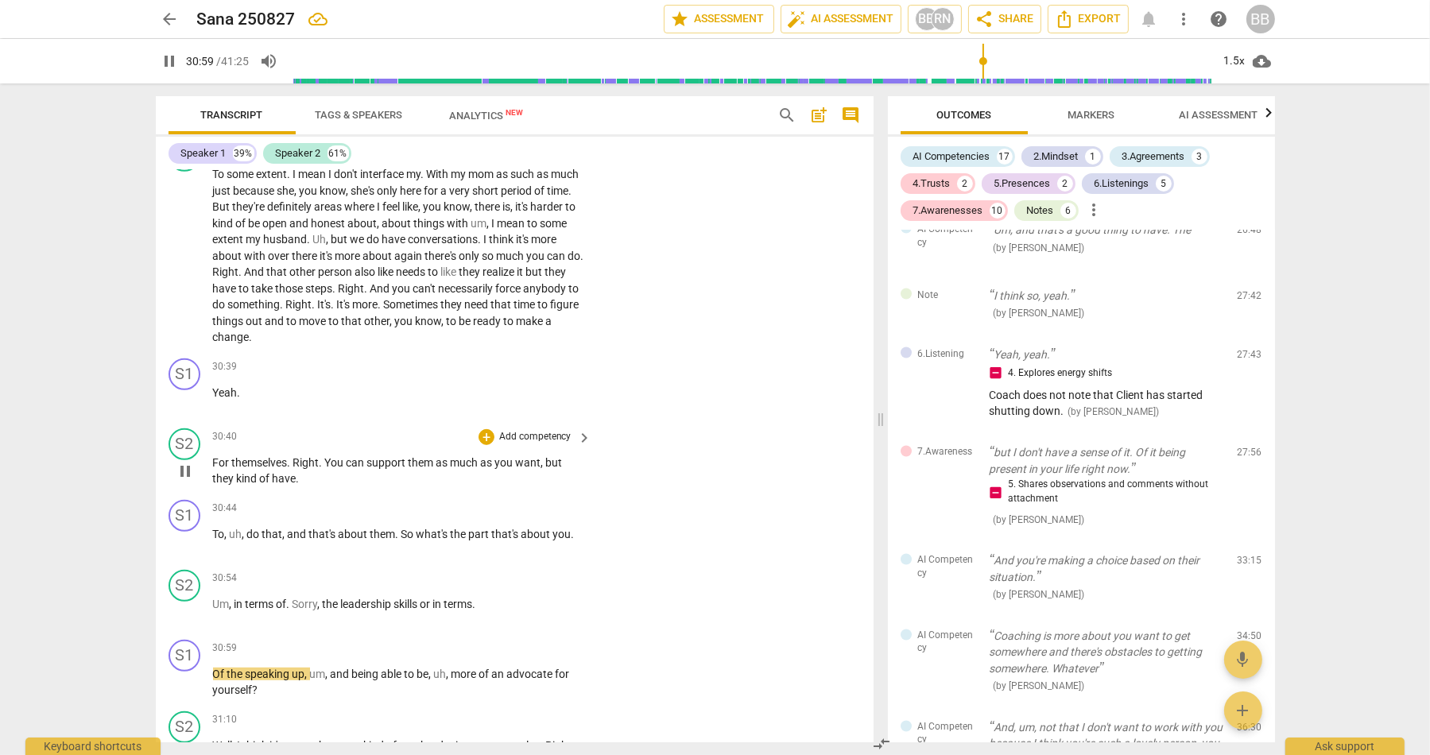
scroll to position [10092, 0]
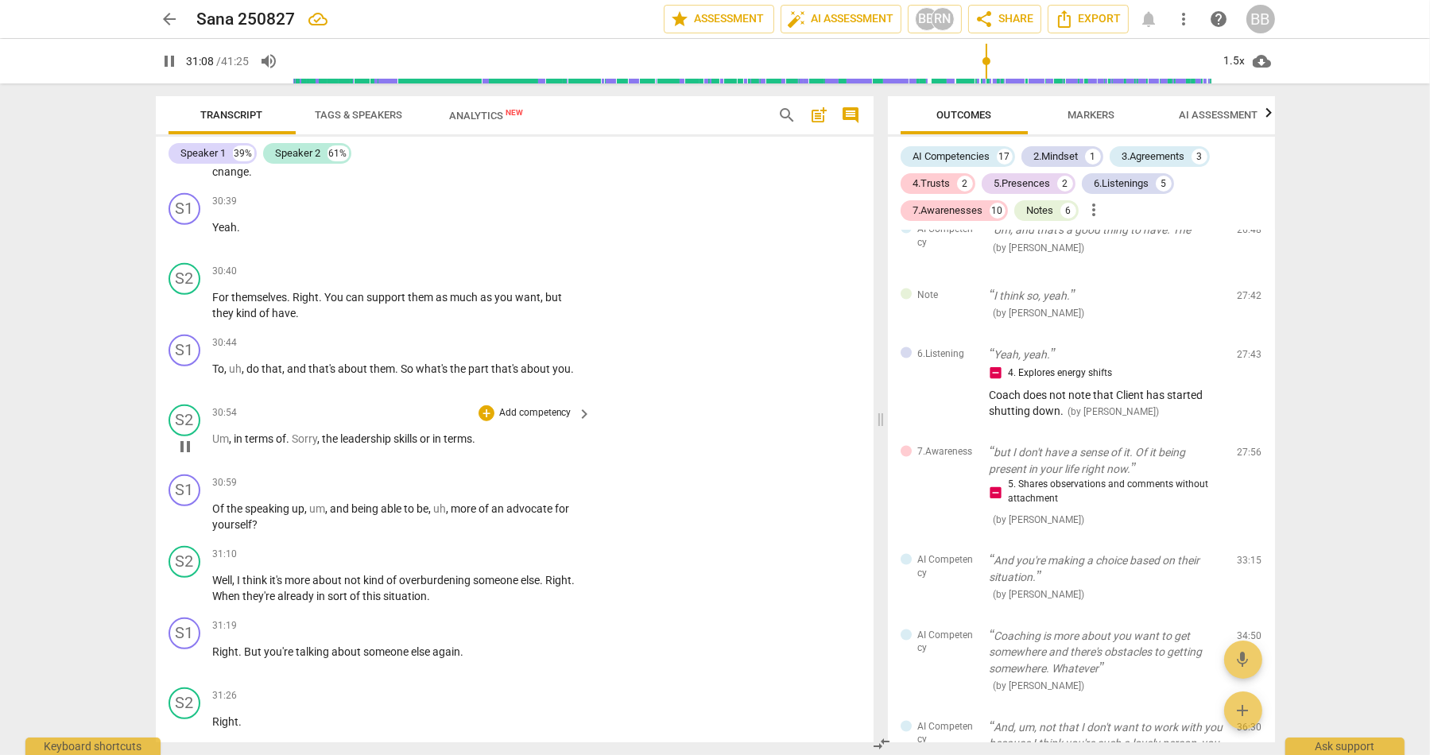
click at [390, 445] on span "leadership" at bounding box center [367, 439] width 53 height 13
click at [498, 421] on p "Add competency" at bounding box center [536, 413] width 76 height 14
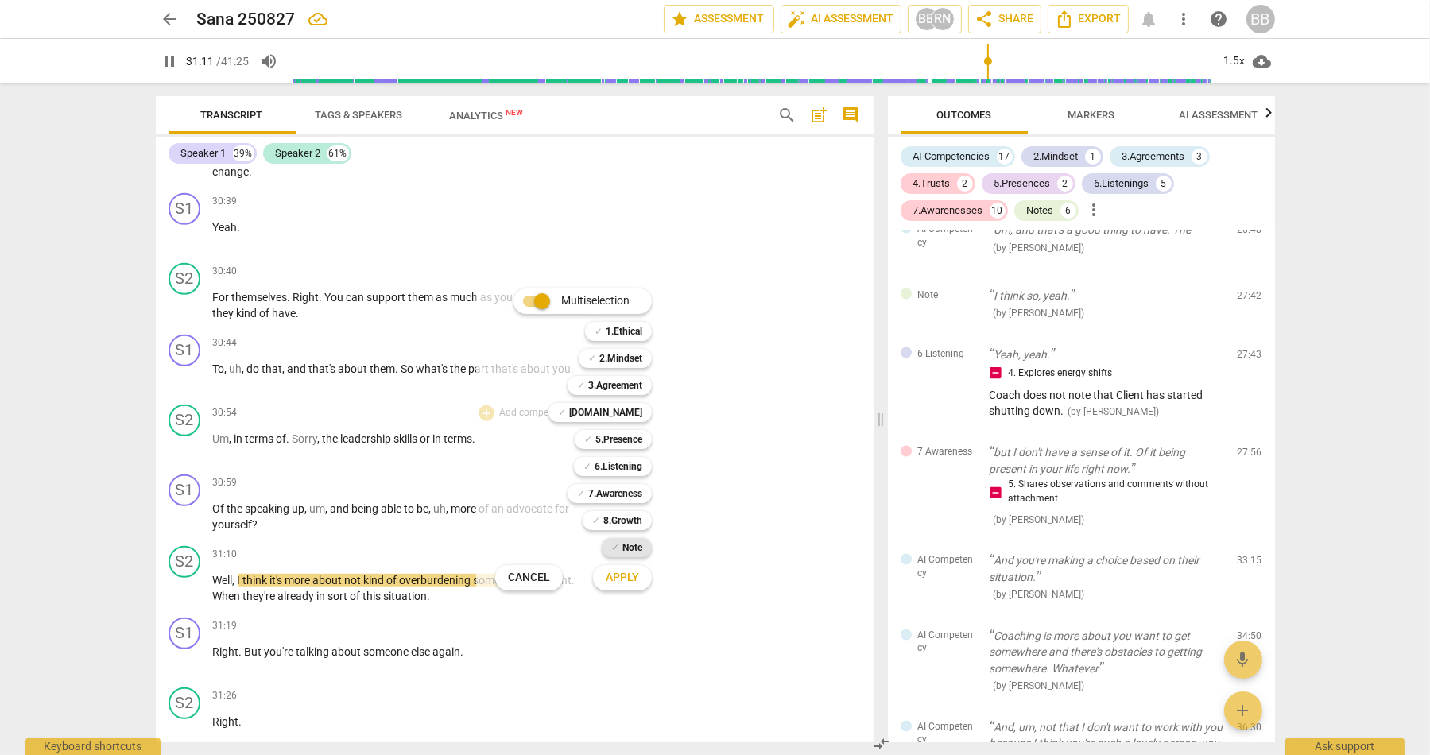
click at [632, 550] on b "Note" at bounding box center [633, 547] width 20 height 19
click at [616, 572] on span "Apply" at bounding box center [622, 578] width 33 height 16
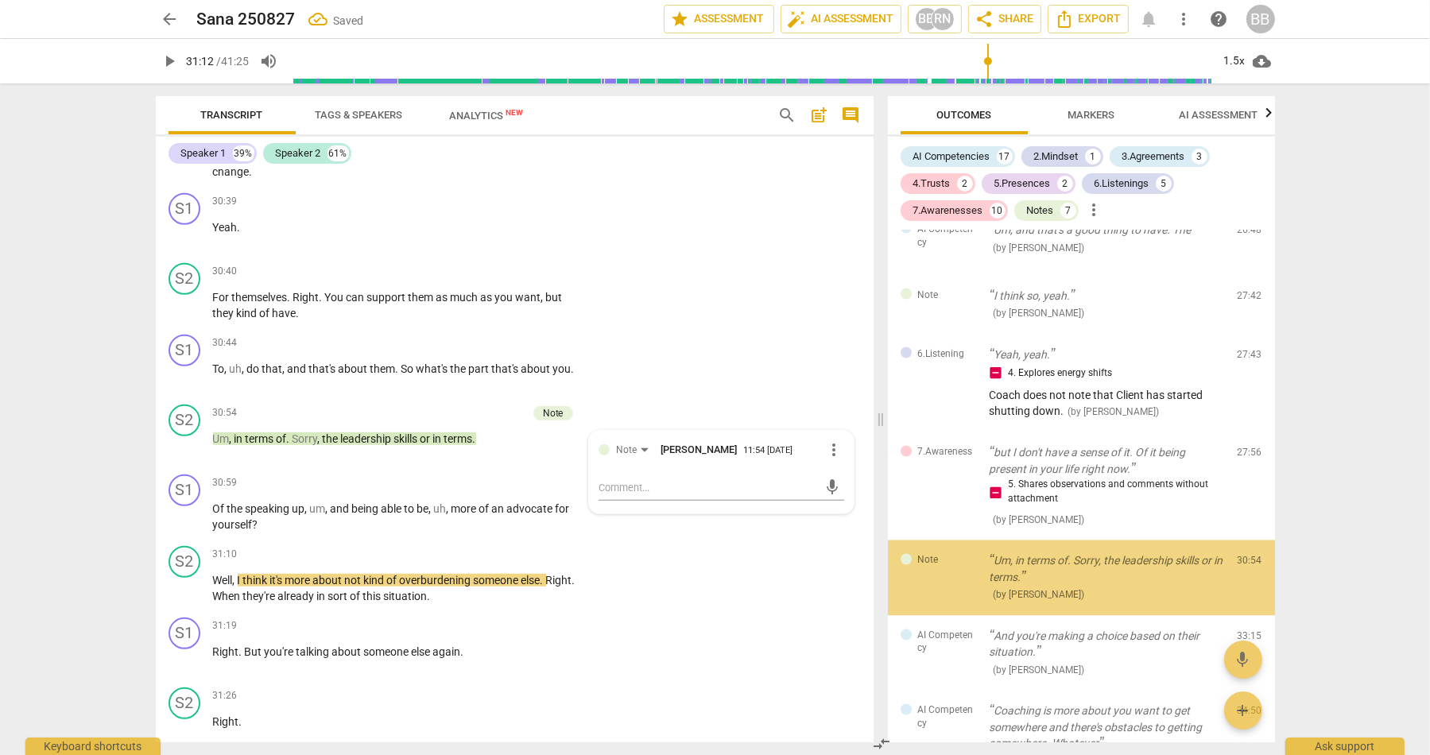
scroll to position [4213, 0]
